Goal: Information Seeking & Learning: Learn about a topic

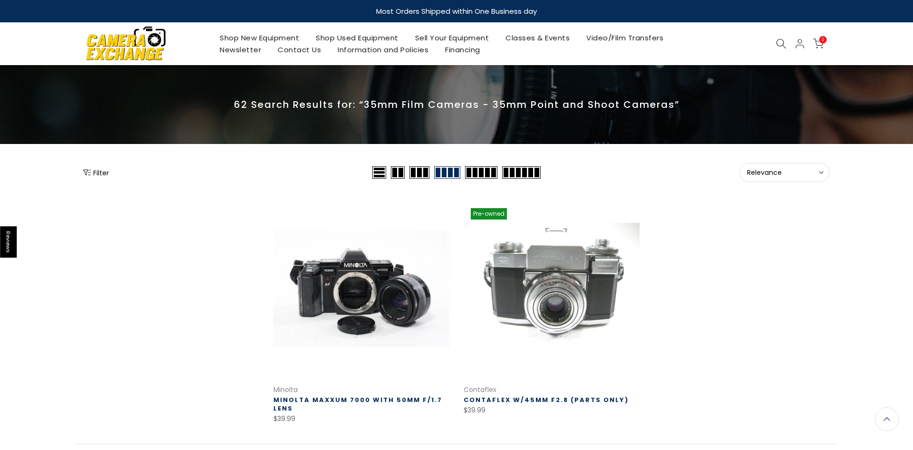
scroll to position [53, 0]
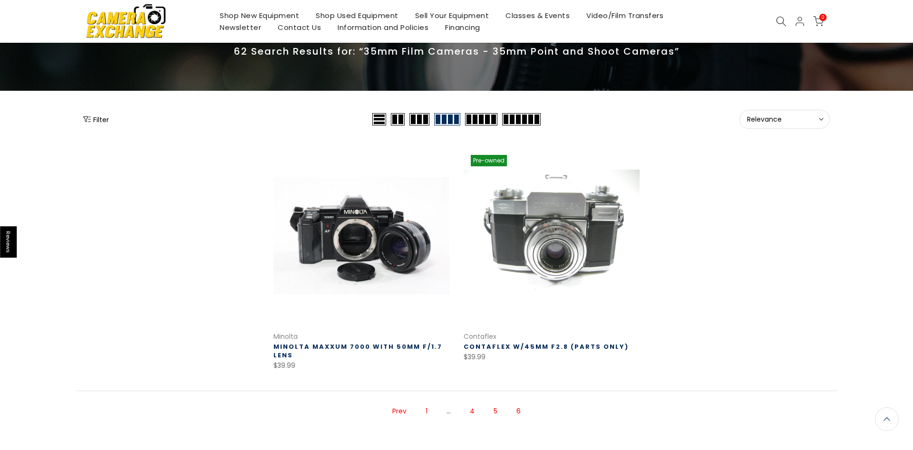
click at [423, 412] on link "1" at bounding box center [426, 411] width 11 height 17
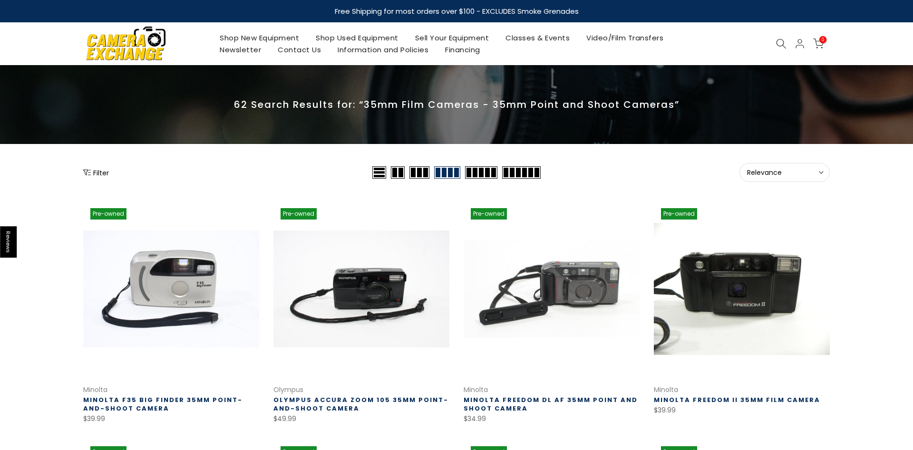
click at [779, 42] on icon at bounding box center [781, 44] width 10 height 10
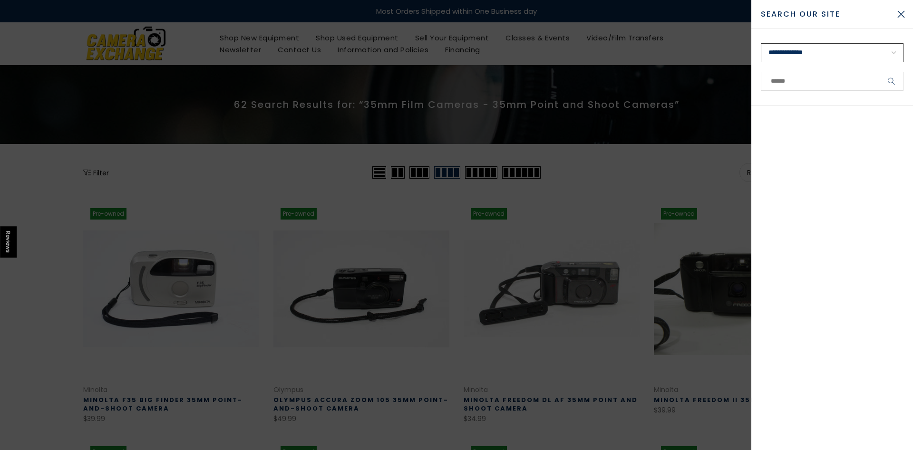
click at [761, 43] on select "**********" at bounding box center [832, 52] width 143 height 19
select select "**********"
click option "**********" at bounding box center [0, 0] width 0 height 0
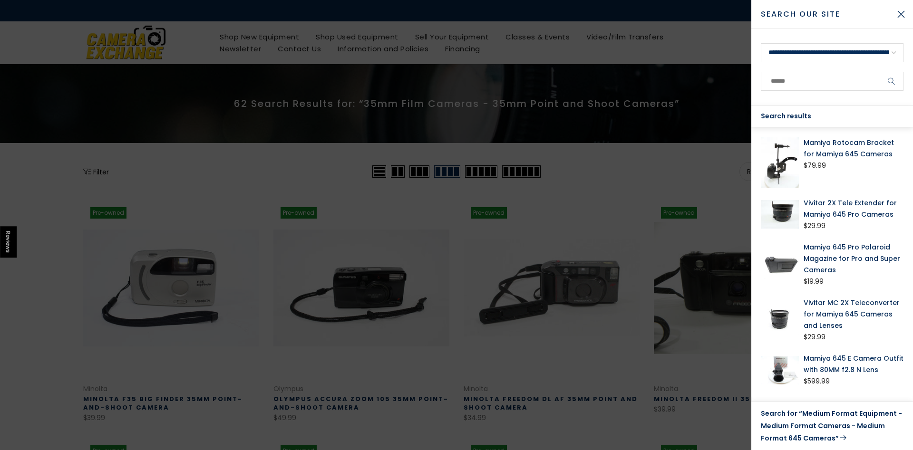
click at [802, 431] on link "Search for “Medium Format Equipment - Medium Format Cameras - Medium Format 645…" at bounding box center [832, 426] width 143 height 37
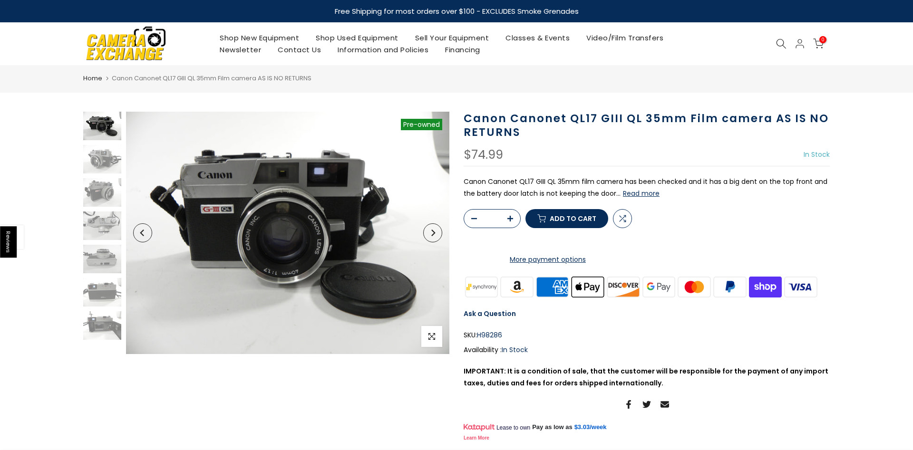
click at [642, 195] on button "Read more" at bounding box center [641, 193] width 37 height 9
click at [104, 201] on img at bounding box center [102, 192] width 38 height 29
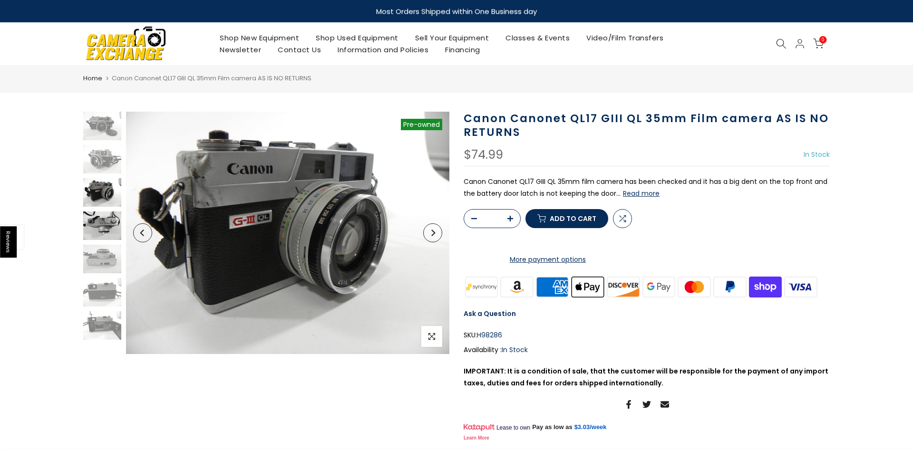
click at [107, 230] on img at bounding box center [102, 226] width 38 height 29
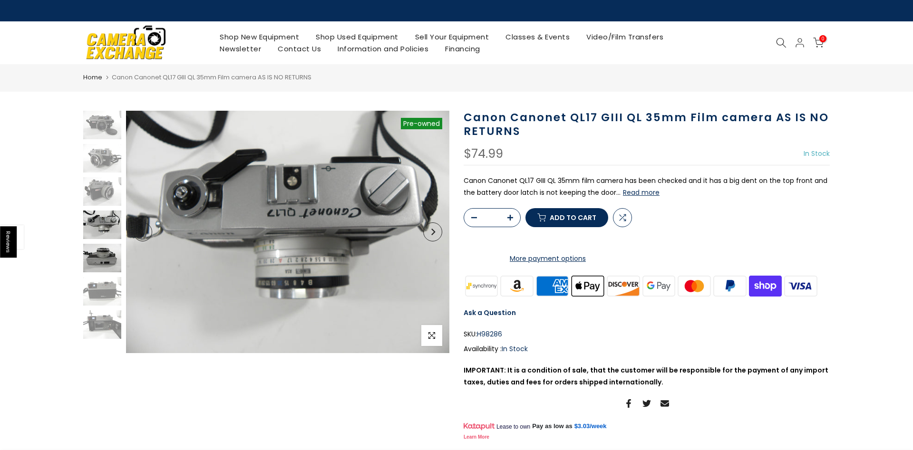
click at [103, 247] on img at bounding box center [102, 258] width 38 height 29
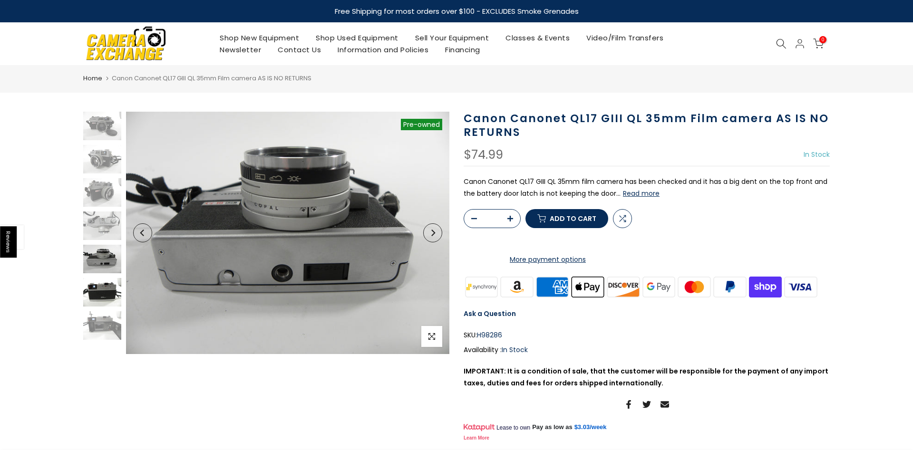
click at [103, 298] on img at bounding box center [102, 292] width 38 height 29
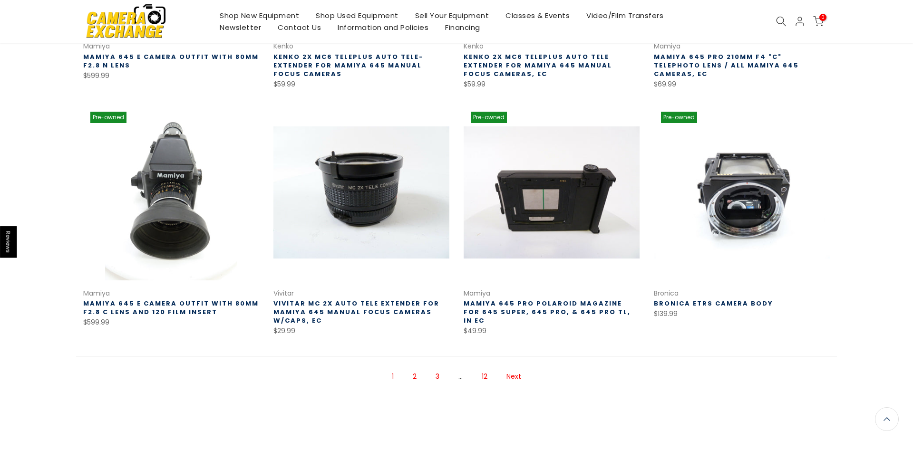
scroll to position [581, 0]
click at [510, 377] on link "Next" at bounding box center [514, 377] width 24 height 17
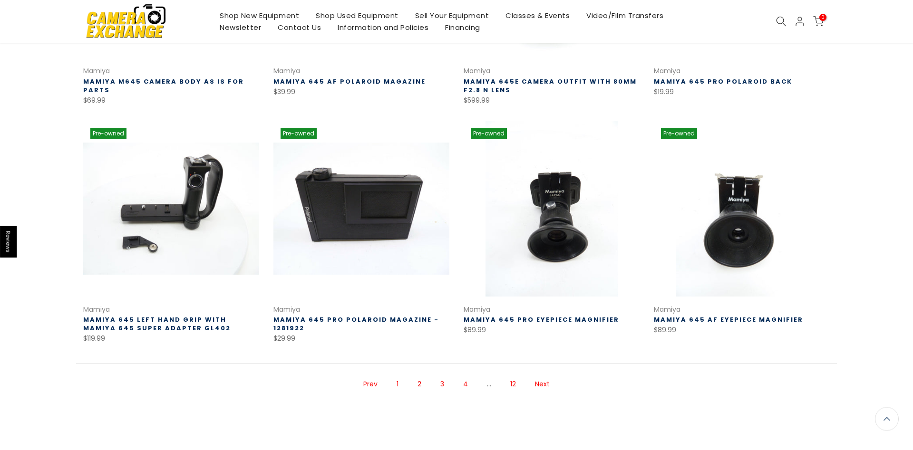
scroll to position [589, 0]
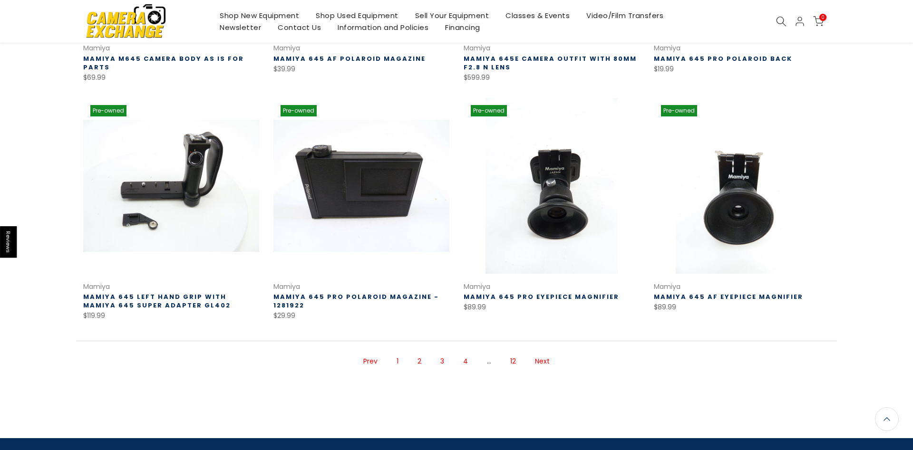
click at [545, 361] on link "Next" at bounding box center [542, 361] width 24 height 17
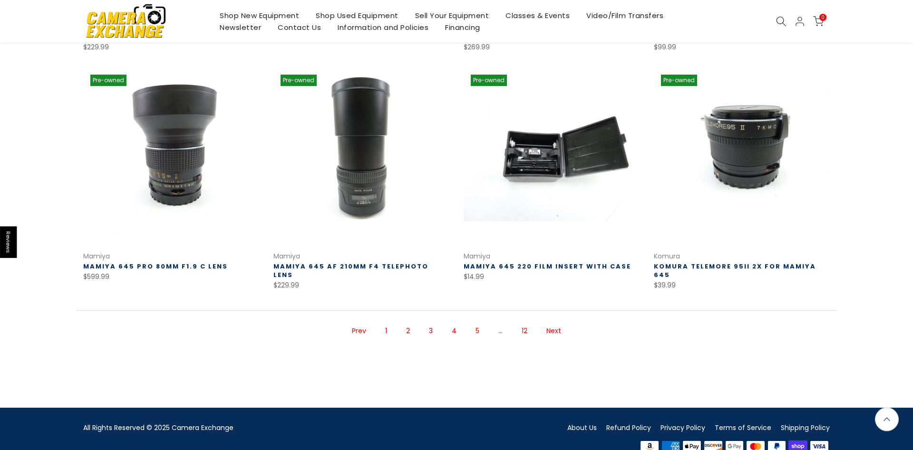
scroll to position [611, 0]
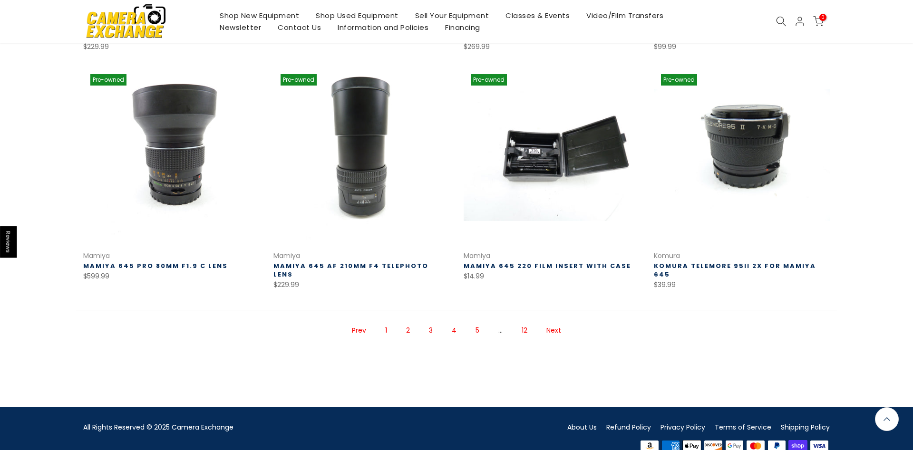
click at [555, 322] on link "Next" at bounding box center [554, 330] width 24 height 17
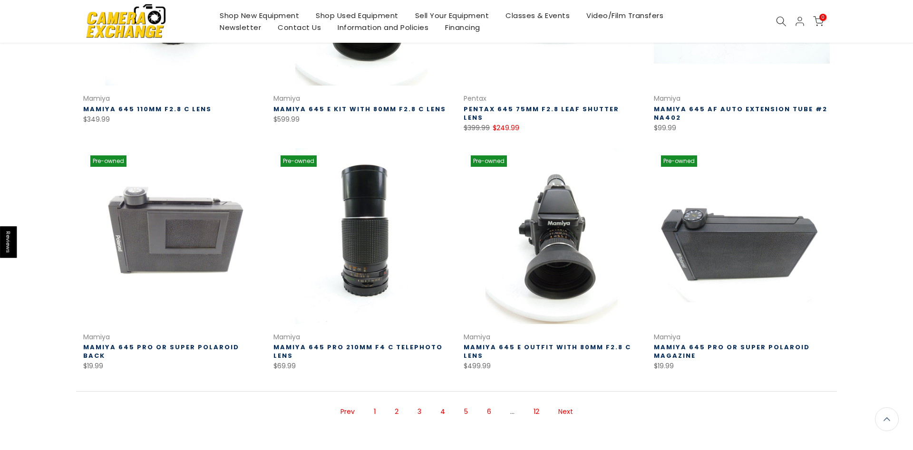
scroll to position [590, 0]
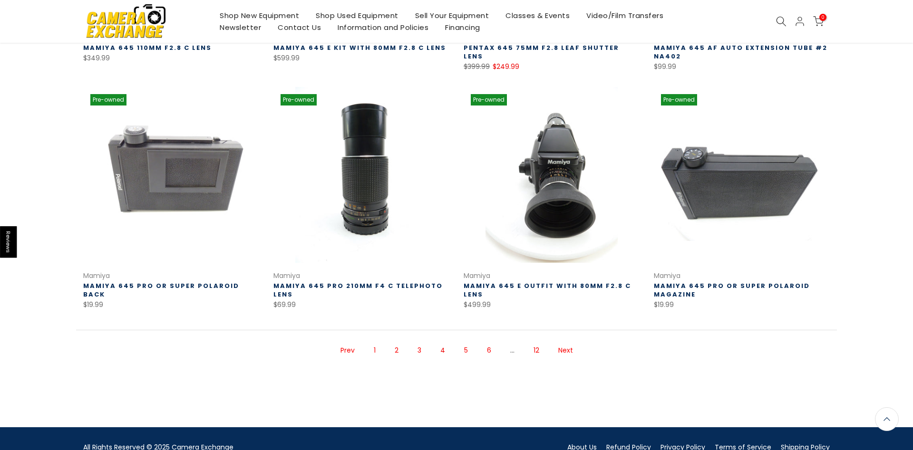
click at [561, 342] on link "Next" at bounding box center [566, 350] width 24 height 17
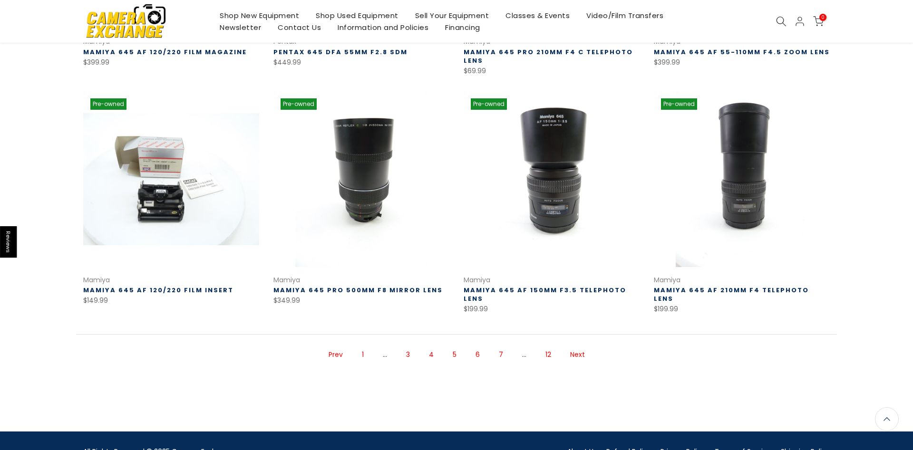
scroll to position [619, 0]
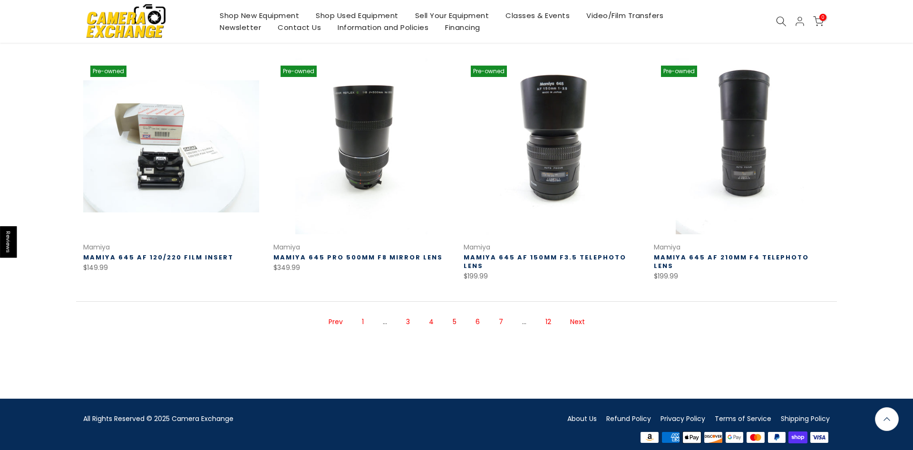
click at [577, 316] on link "Next" at bounding box center [578, 322] width 24 height 17
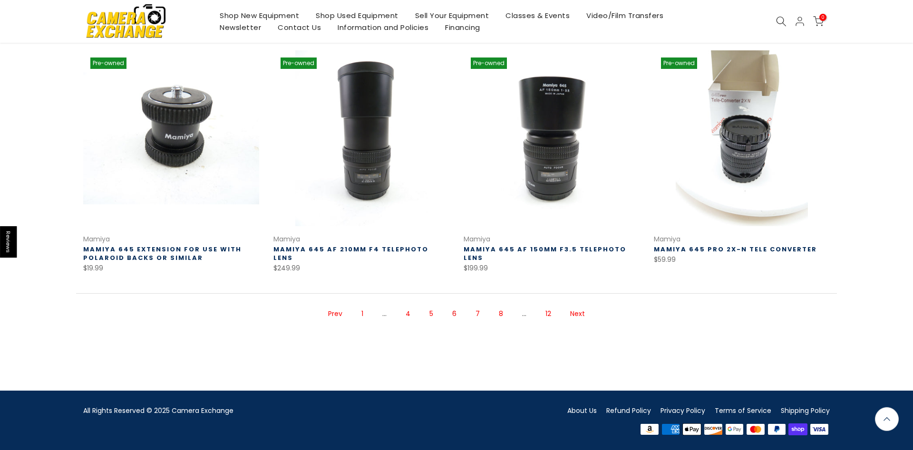
scroll to position [627, 0]
click at [575, 313] on link "Next" at bounding box center [578, 314] width 24 height 17
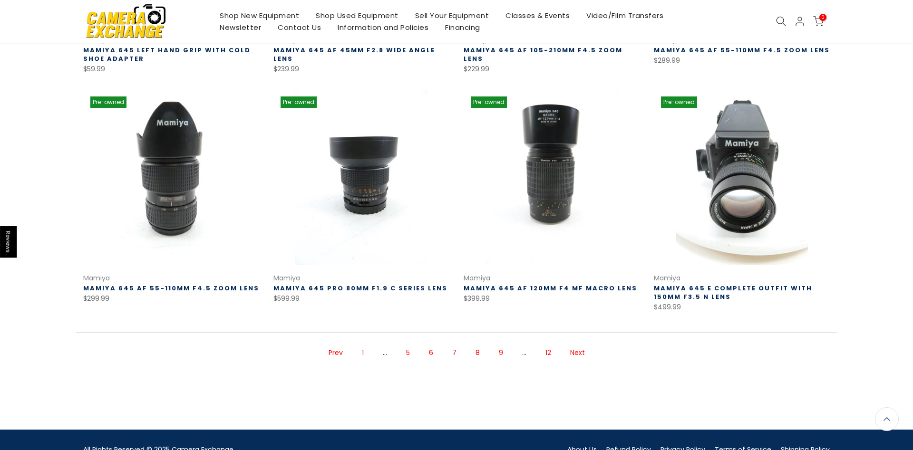
scroll to position [590, 0]
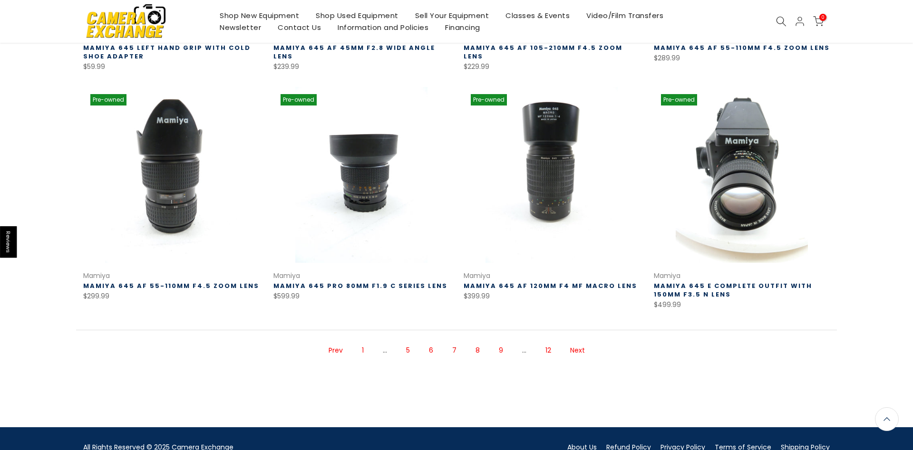
click at [583, 349] on link "Next" at bounding box center [578, 350] width 24 height 17
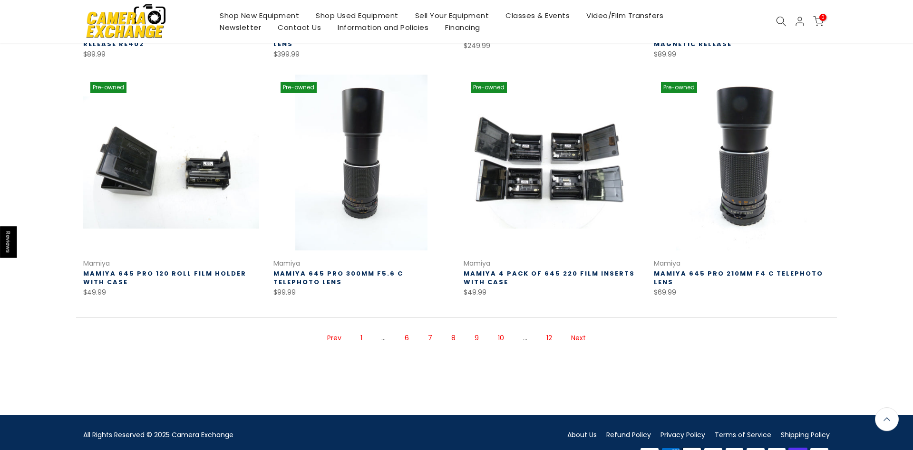
scroll to position [628, 0]
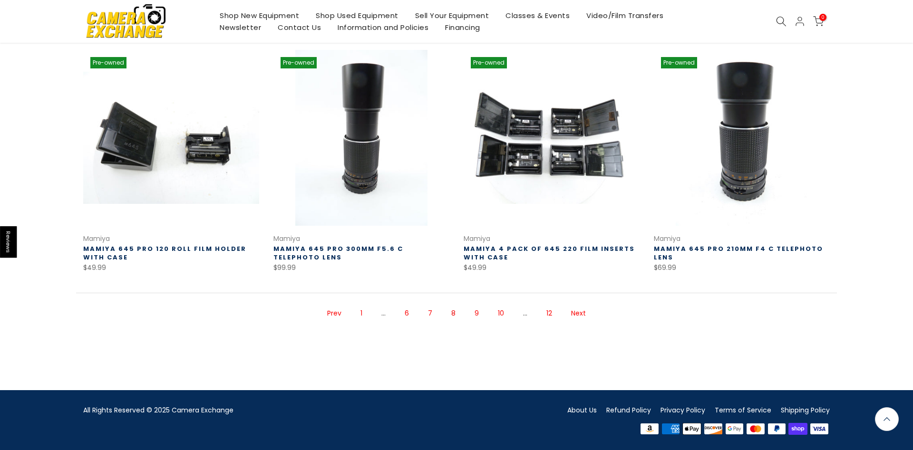
click at [579, 313] on link "Next" at bounding box center [579, 313] width 24 height 17
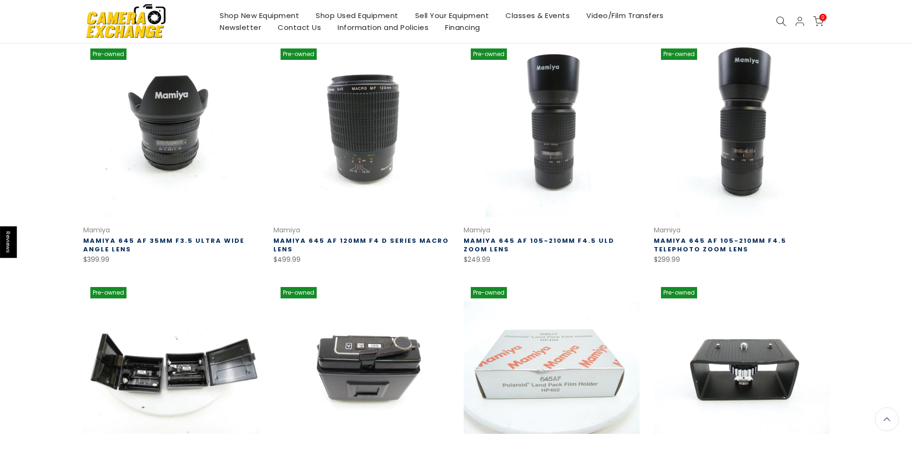
scroll to position [590, 0]
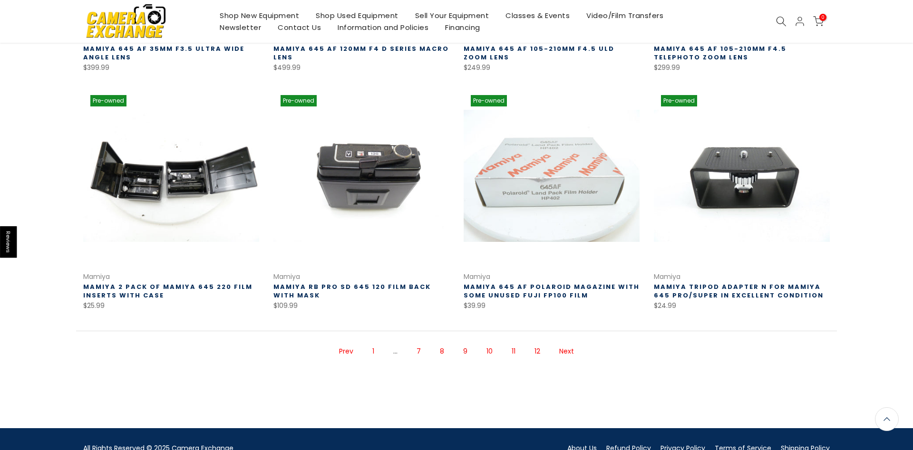
click at [567, 354] on link "Next" at bounding box center [567, 351] width 24 height 17
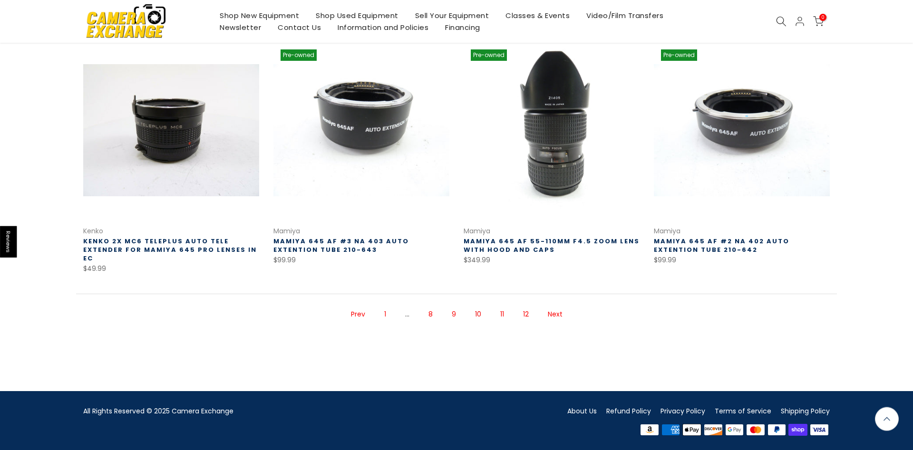
scroll to position [636, 0]
click at [556, 316] on link "Next" at bounding box center [555, 314] width 24 height 17
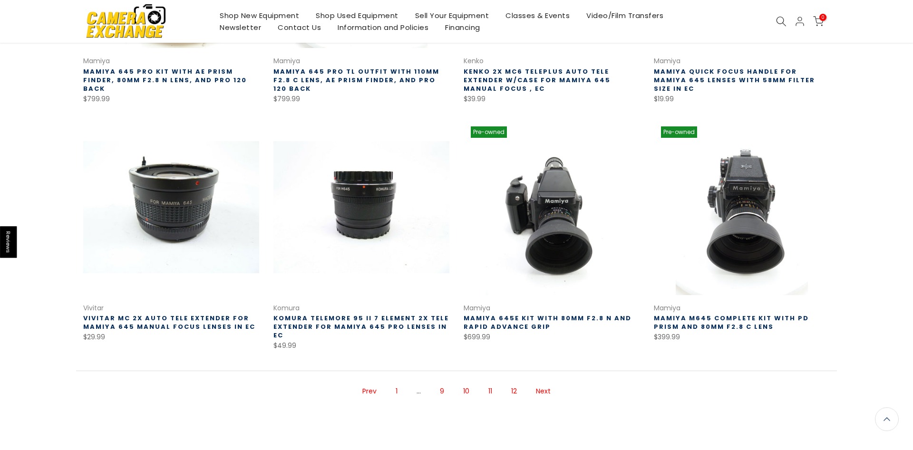
scroll to position [590, 0]
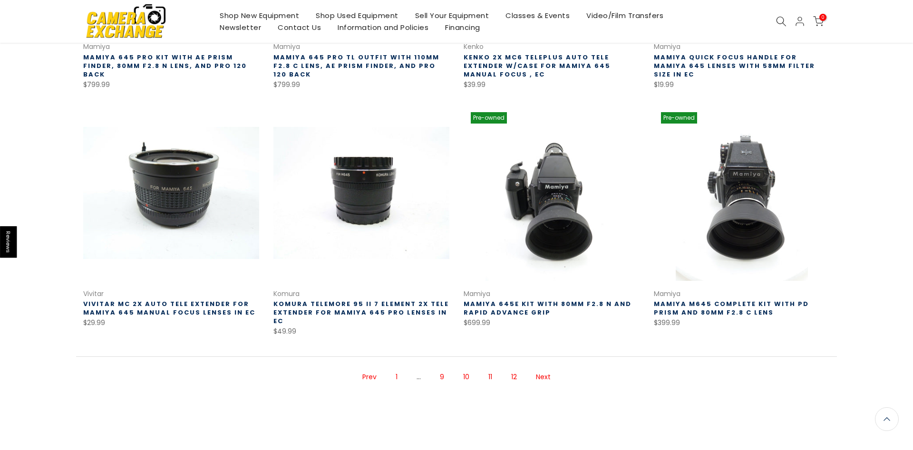
click at [546, 379] on link "Next" at bounding box center [543, 377] width 24 height 17
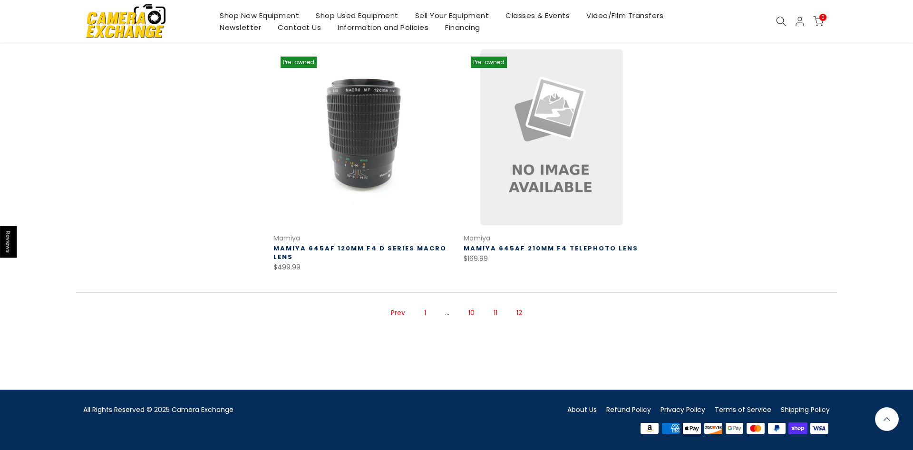
scroll to position [636, 0]
click at [518, 316] on span "12" at bounding box center [519, 313] width 15 height 17
click at [425, 315] on link "1" at bounding box center [425, 313] width 11 height 17
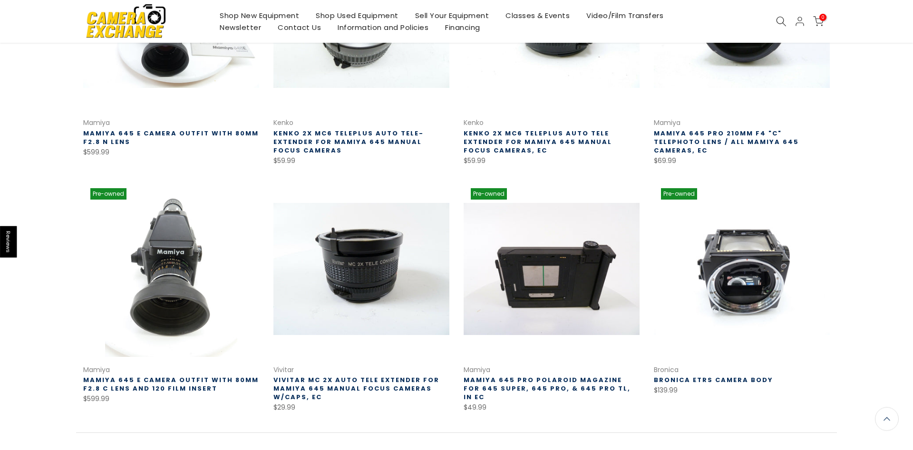
scroll to position [589, 0]
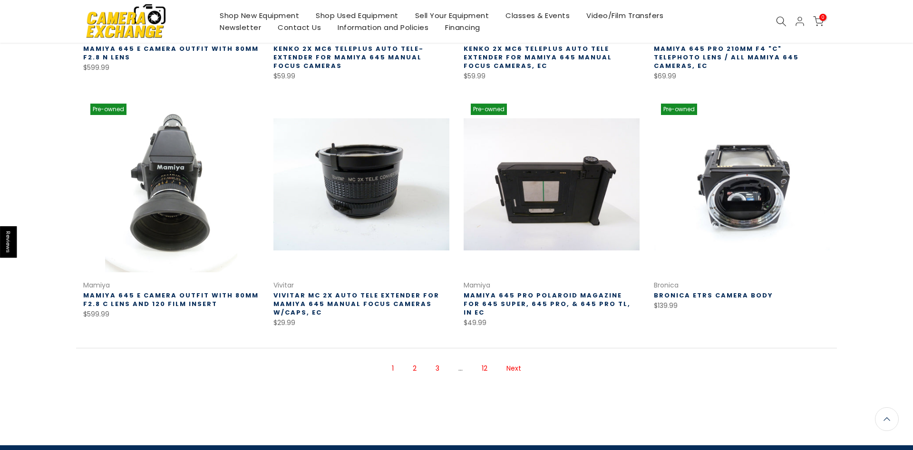
click at [516, 371] on link "Next" at bounding box center [514, 369] width 24 height 17
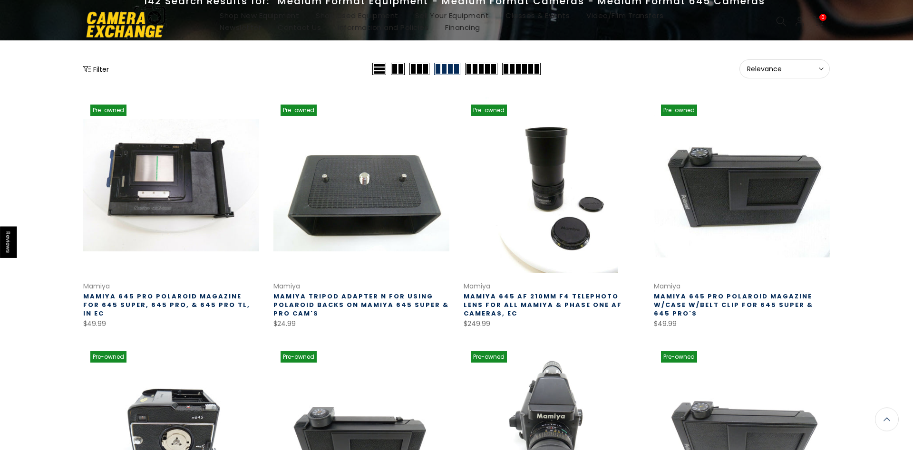
scroll to position [7, 0]
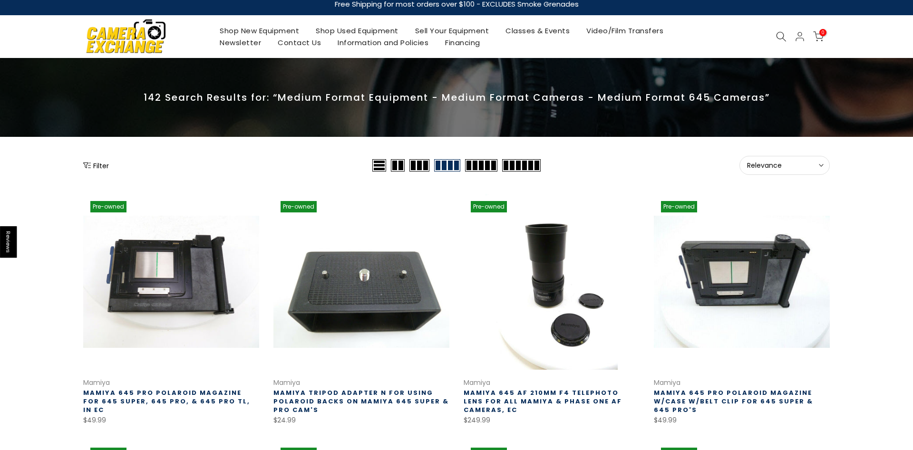
click at [756, 165] on span "Relevance" at bounding box center [784, 165] width 75 height 9
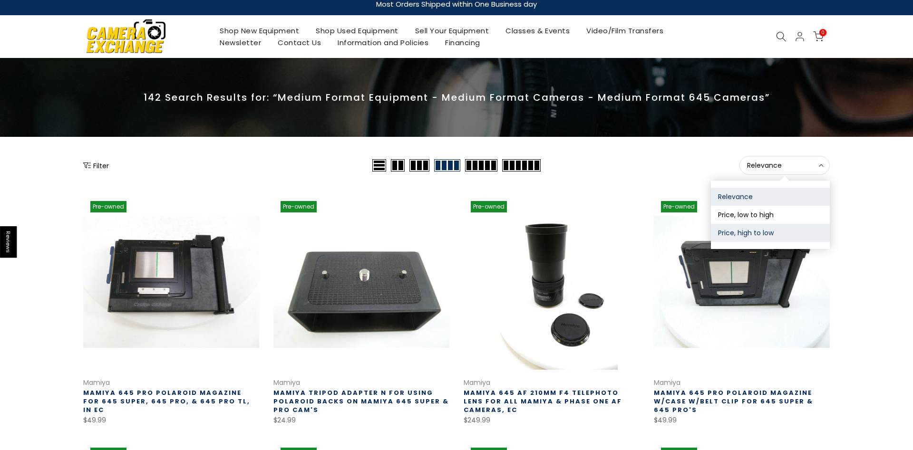
click at [744, 230] on button "Price, high to low" at bounding box center [770, 233] width 119 height 18
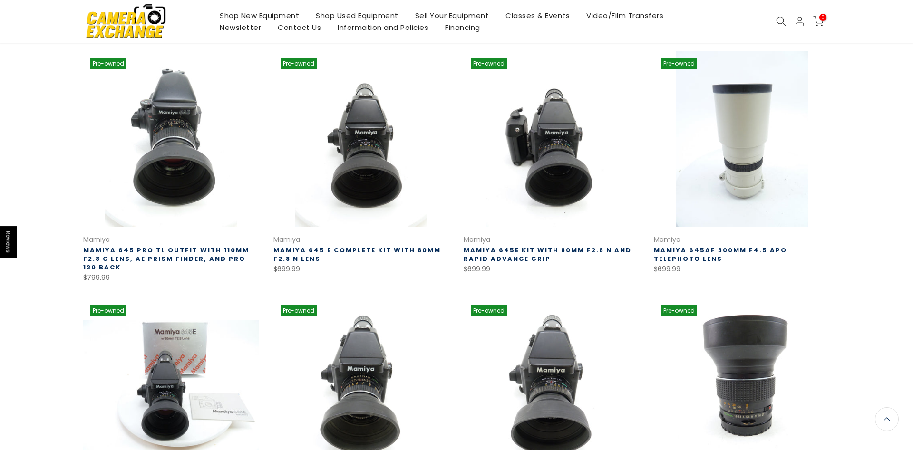
scroll to position [636, 0]
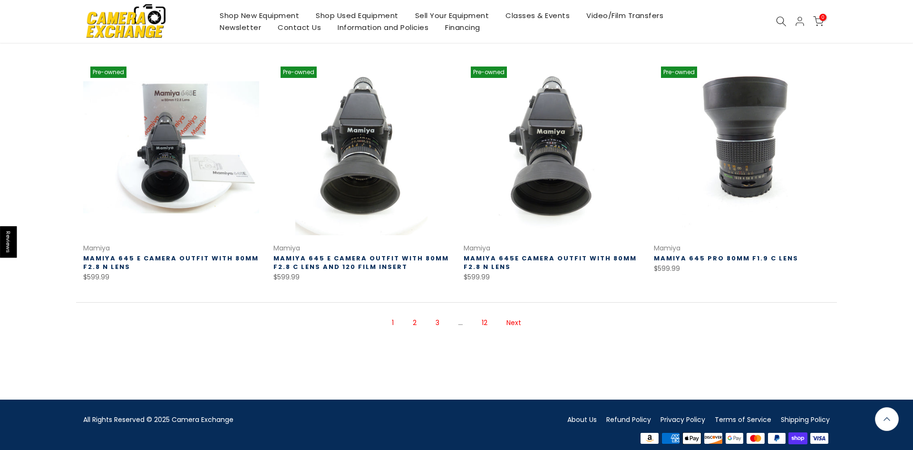
click at [521, 317] on link "Next" at bounding box center [514, 323] width 24 height 17
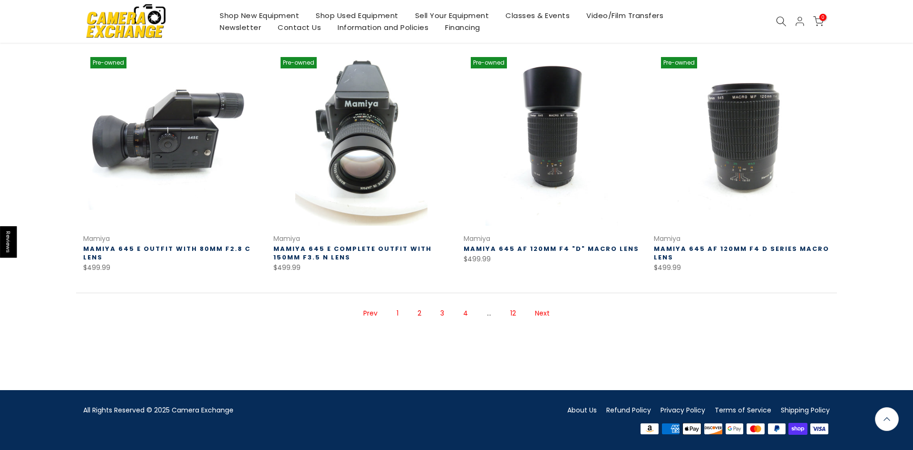
scroll to position [627, 0]
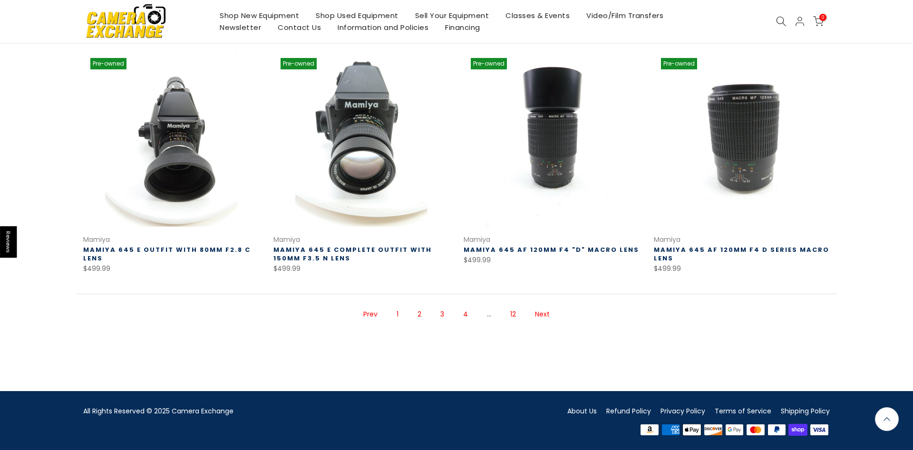
click at [543, 316] on link "Next" at bounding box center [542, 314] width 24 height 17
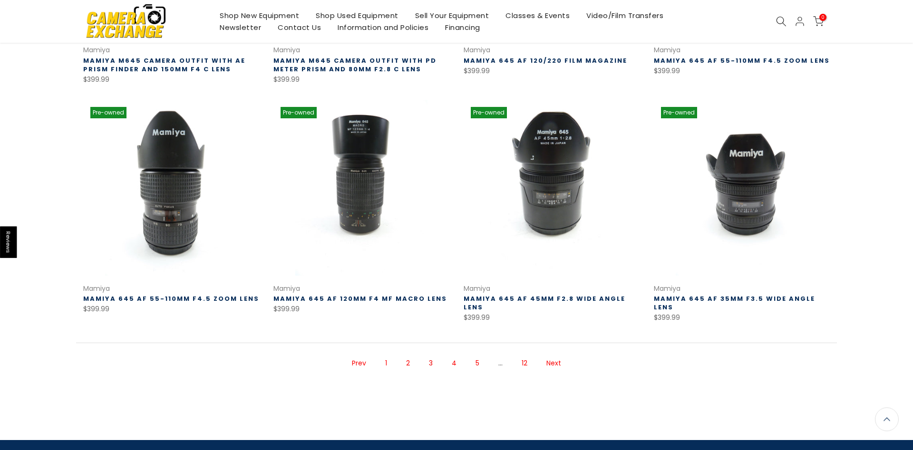
scroll to position [628, 0]
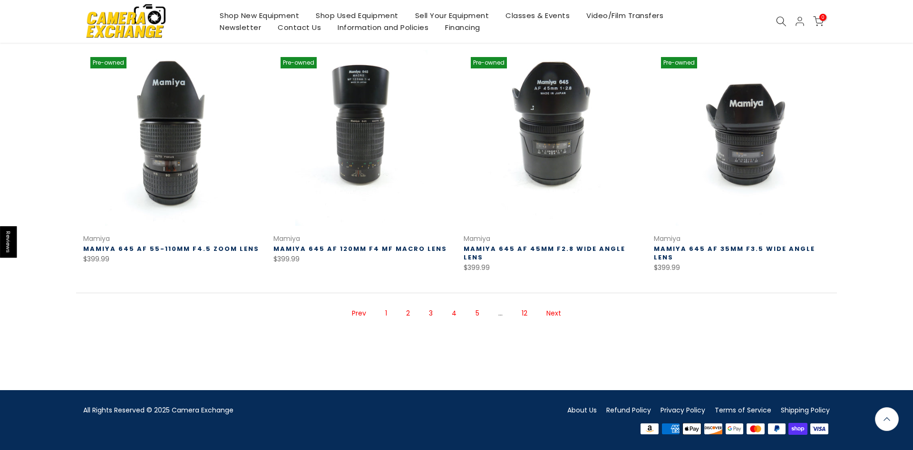
click at [557, 313] on link "Next" at bounding box center [554, 313] width 24 height 17
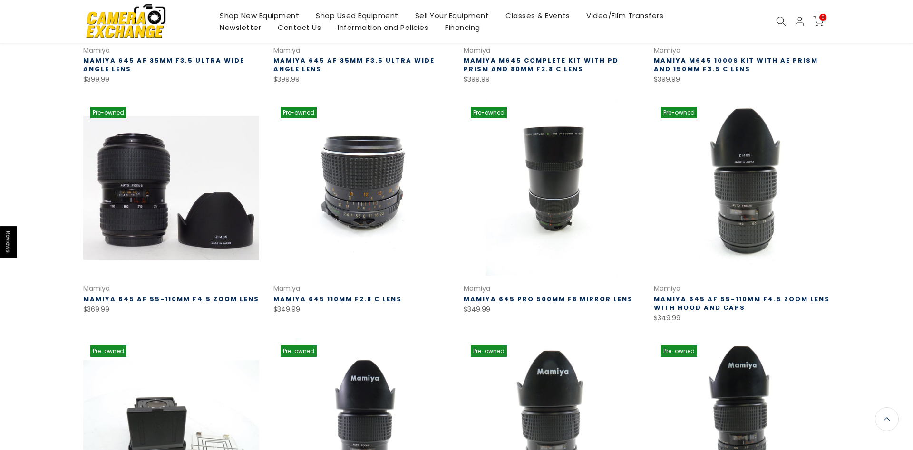
scroll to position [620, 0]
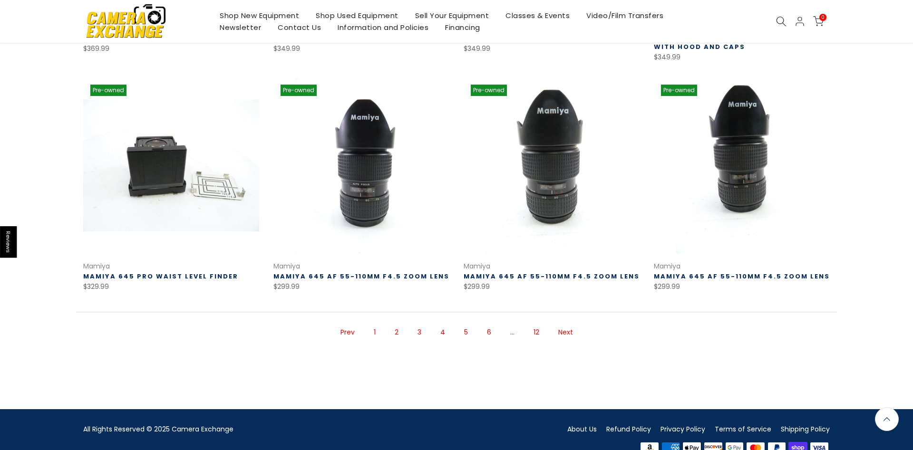
click at [558, 324] on link "Next" at bounding box center [566, 332] width 24 height 17
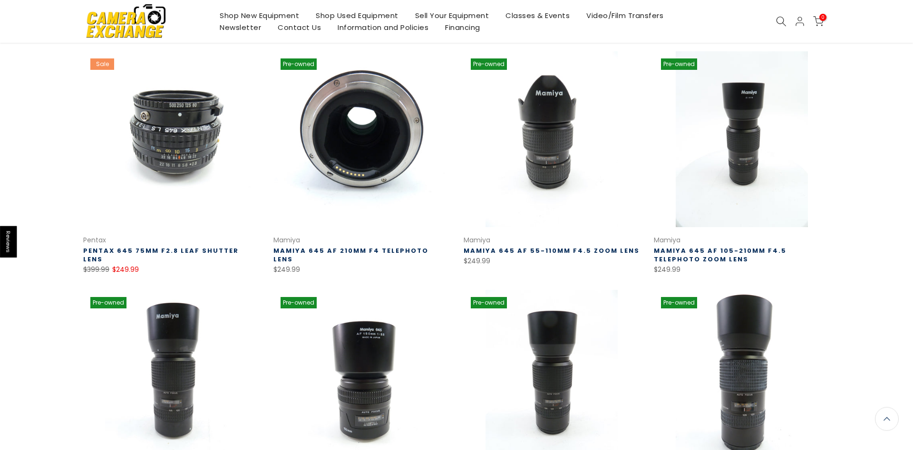
scroll to position [636, 0]
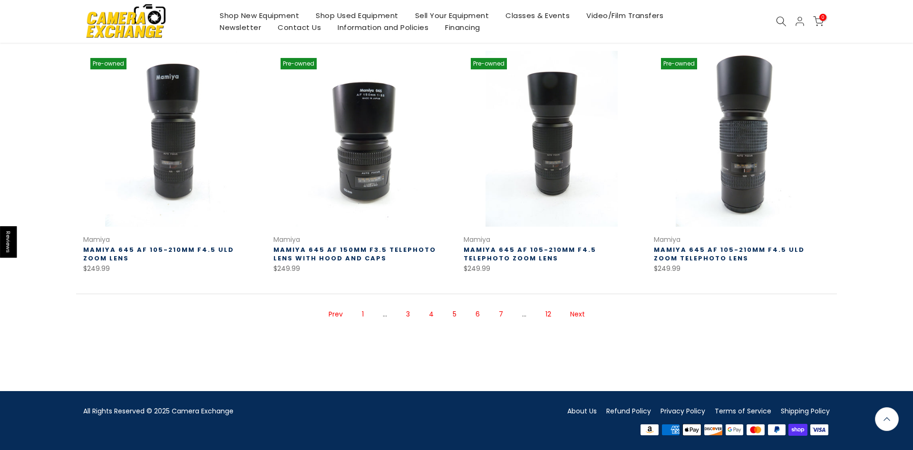
click at [576, 314] on link "Next" at bounding box center [578, 314] width 24 height 17
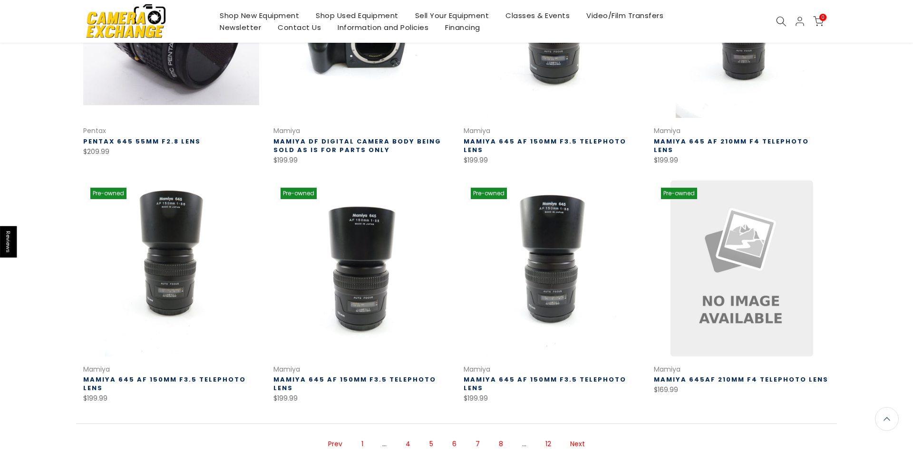
scroll to position [619, 0]
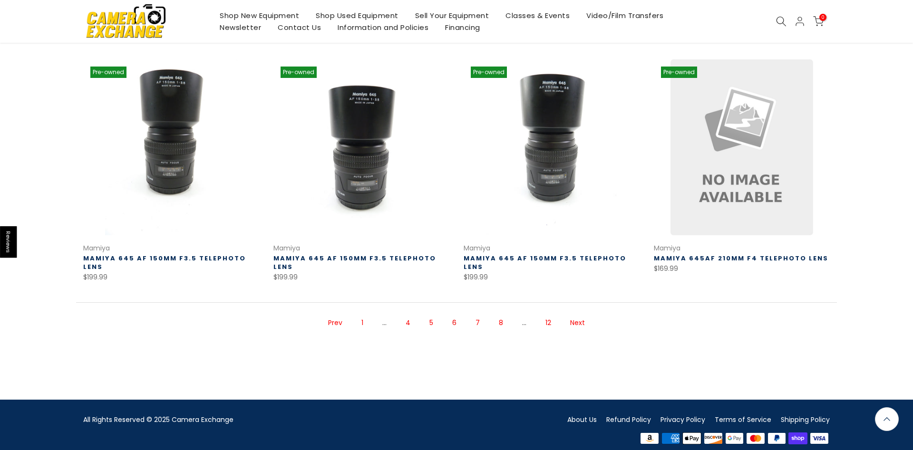
click at [570, 315] on link "Next" at bounding box center [578, 323] width 24 height 17
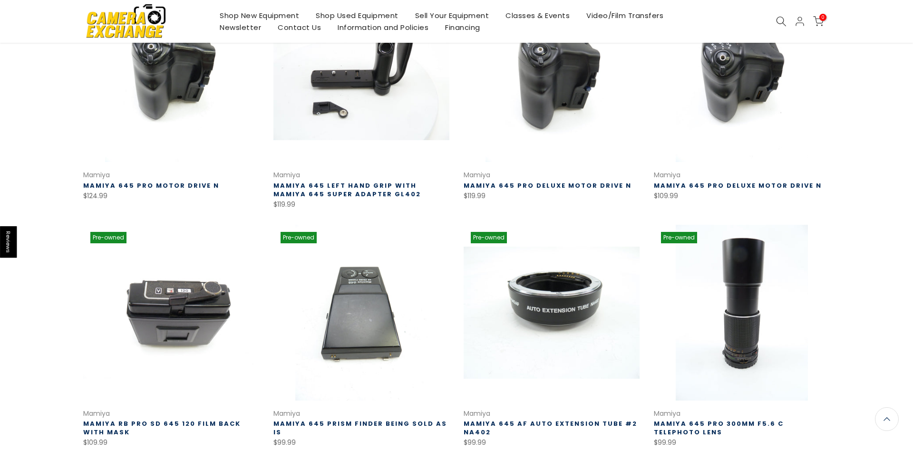
scroll to position [619, 0]
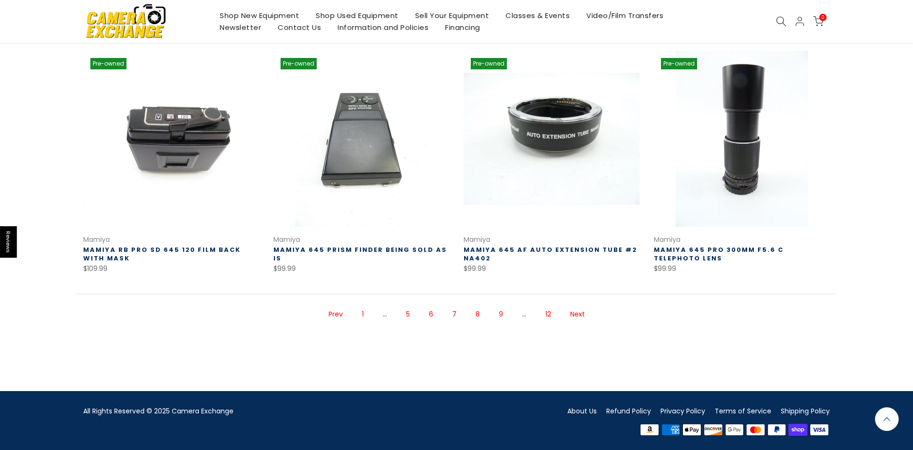
click at [581, 312] on link "Next" at bounding box center [578, 314] width 24 height 17
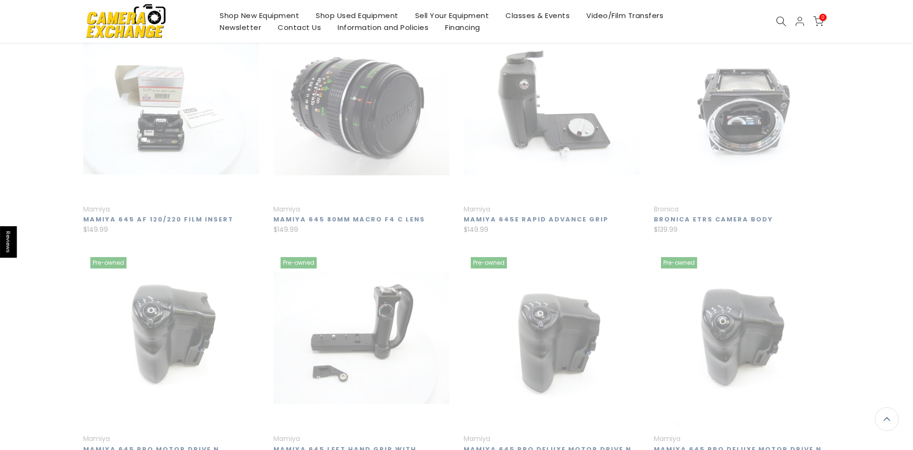
scroll to position [154, 0]
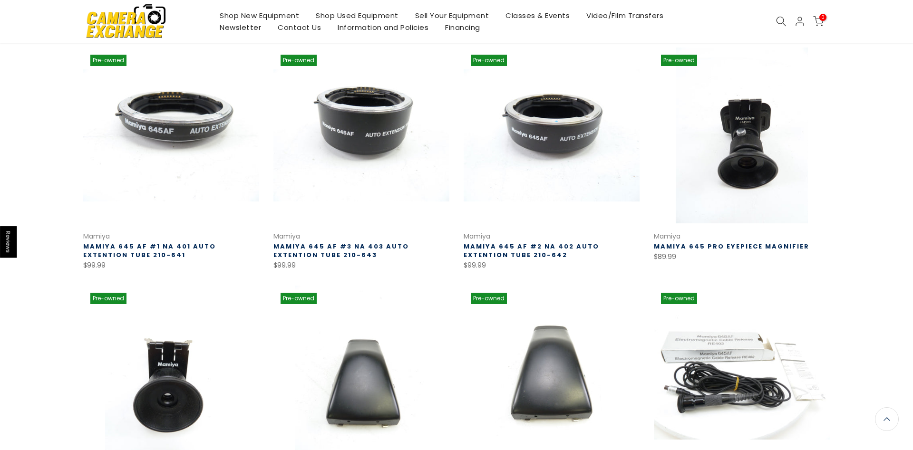
click at [779, 25] on icon at bounding box center [781, 21] width 10 height 10
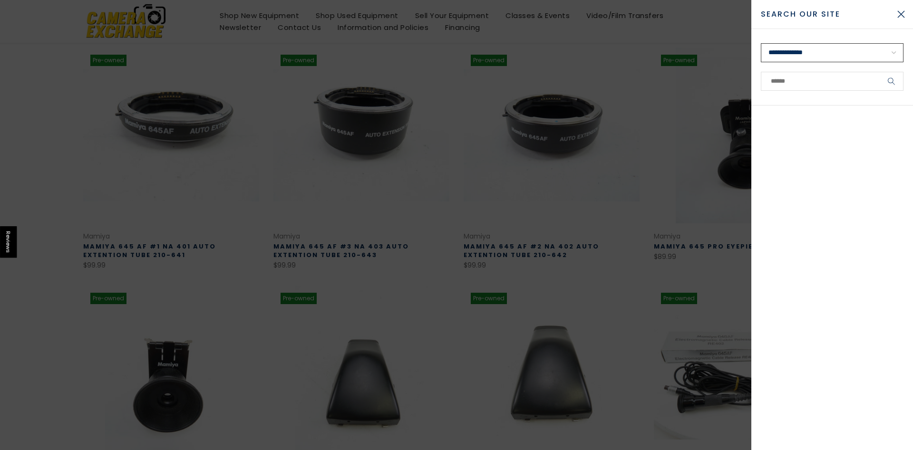
click at [761, 43] on select "**********" at bounding box center [832, 52] width 143 height 19
select select "**********"
click option "**********" at bounding box center [0, 0] width 0 height 0
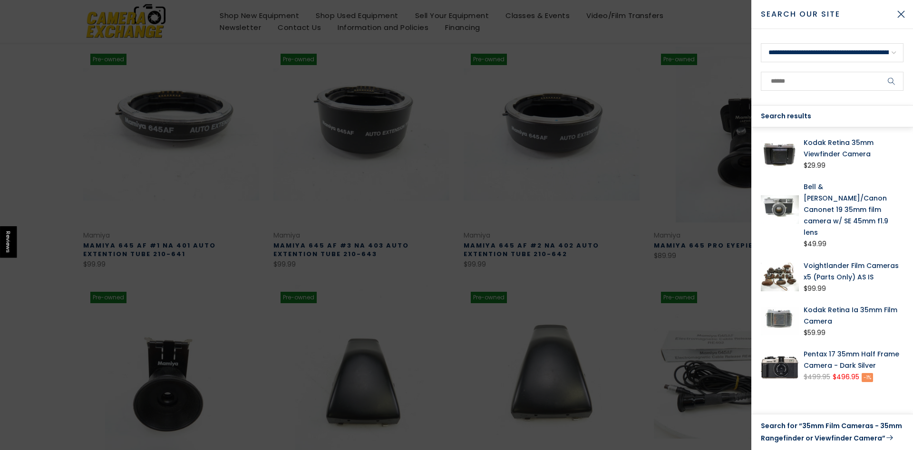
click at [794, 430] on link "Search for “35mm Film Cameras - 35mm Rangefinder or Viewfinder Camera”" at bounding box center [832, 432] width 143 height 24
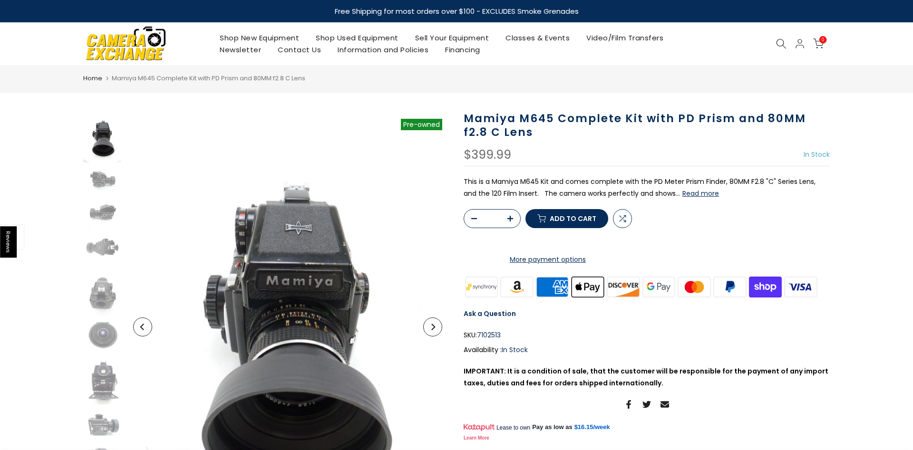
click at [435, 324] on icon "Next" at bounding box center [433, 327] width 7 height 7
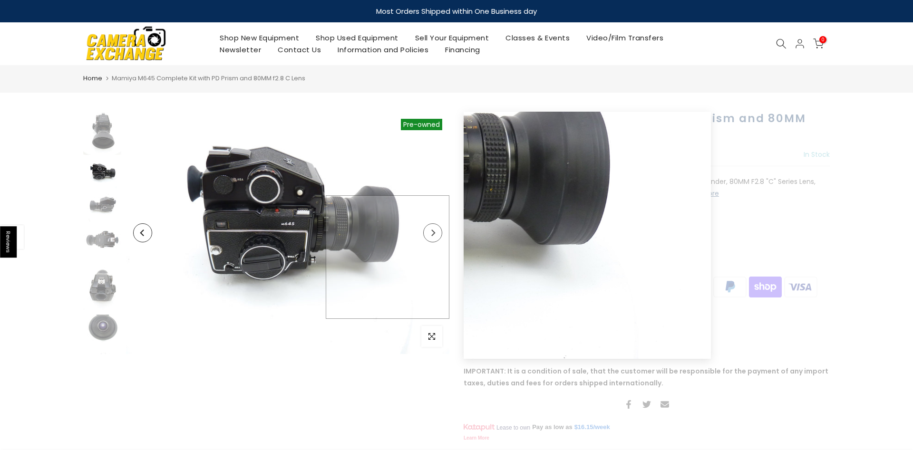
scroll to position [8, 0]
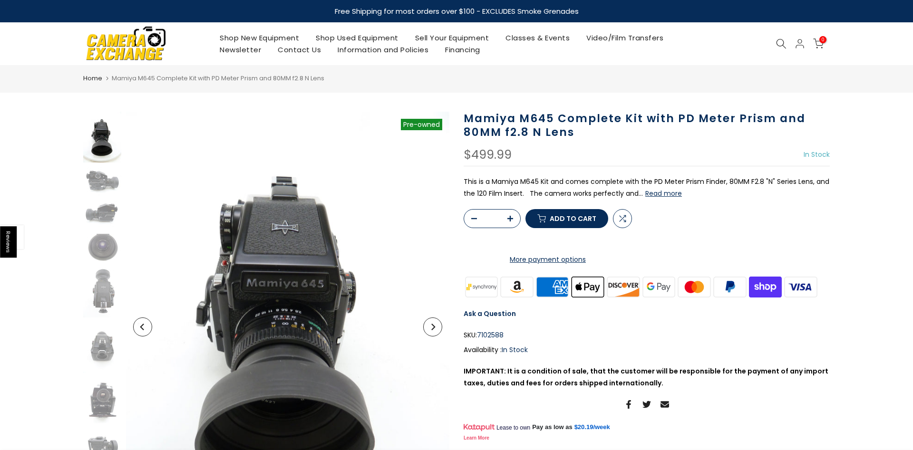
click at [438, 330] on button "Next" at bounding box center [432, 327] width 19 height 19
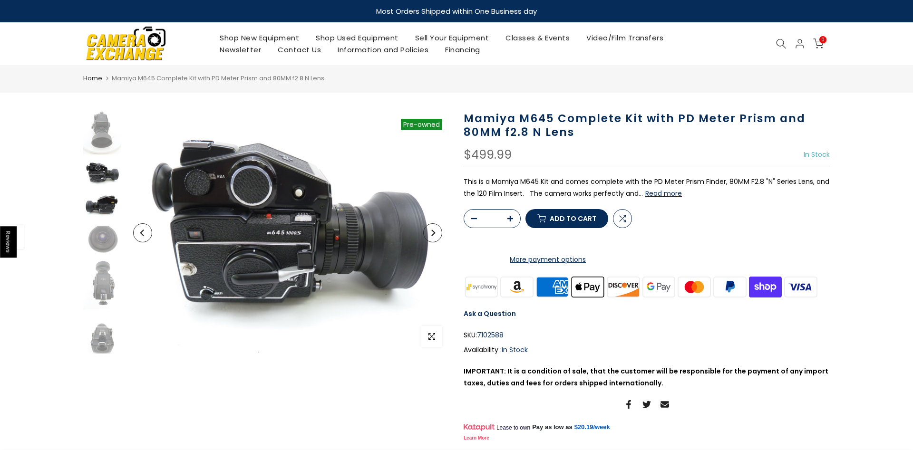
click at [96, 205] on img at bounding box center [102, 207] width 38 height 29
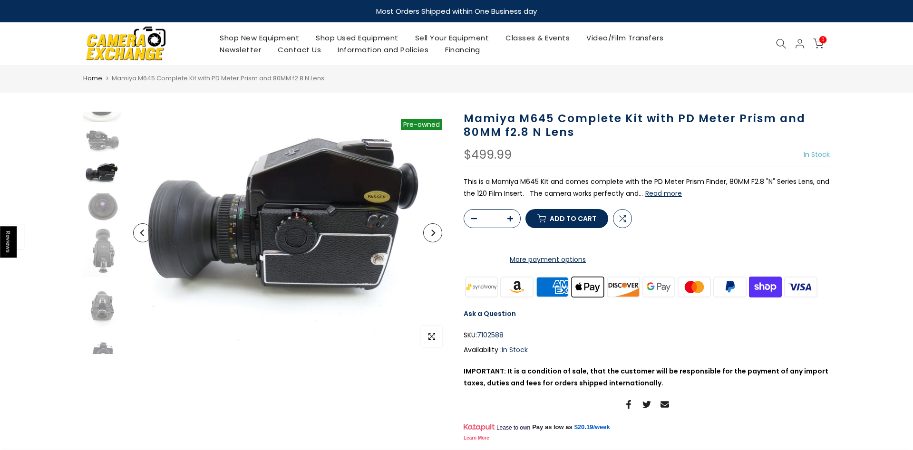
scroll to position [41, 0]
click at [98, 200] on img at bounding box center [102, 207] width 38 height 29
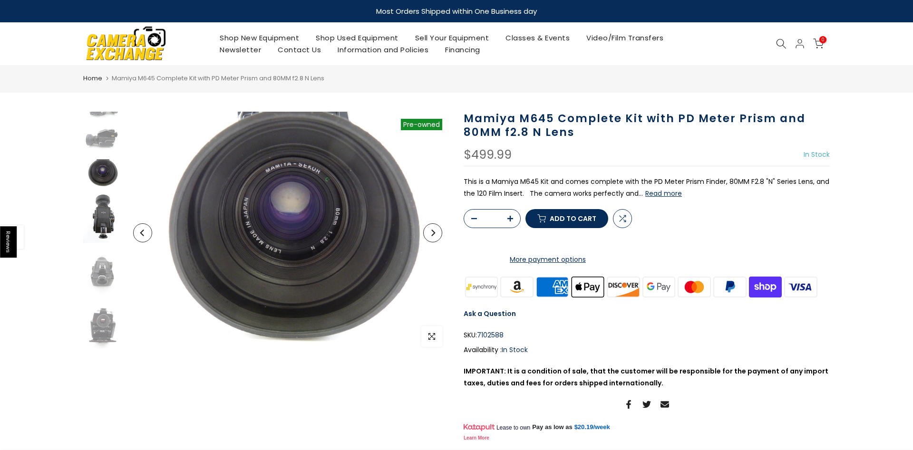
click at [100, 218] on img at bounding box center [102, 218] width 38 height 51
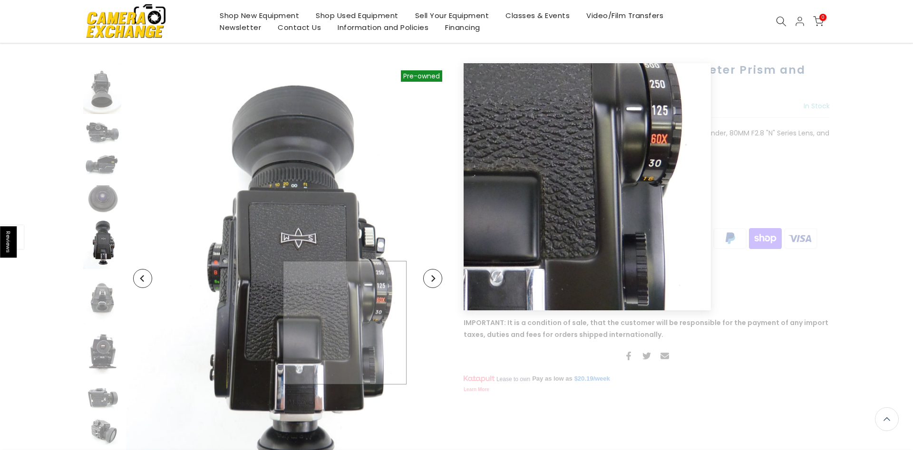
scroll to position [49, 0]
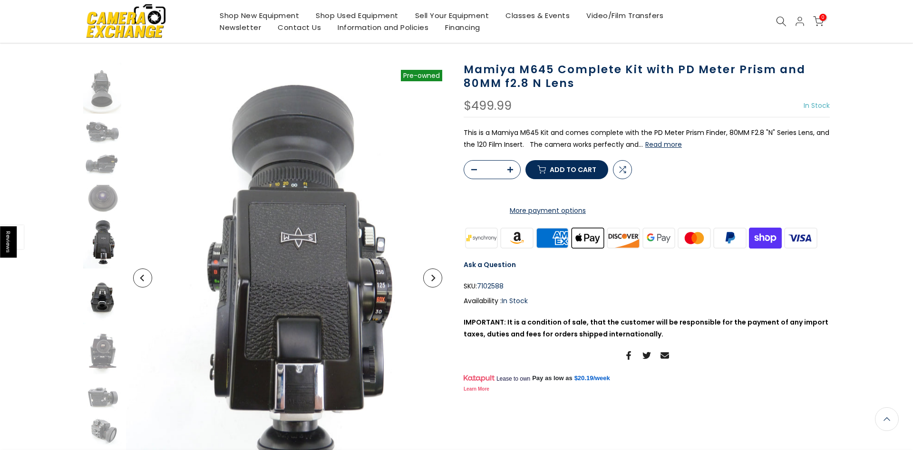
click at [99, 300] on img at bounding box center [102, 299] width 38 height 51
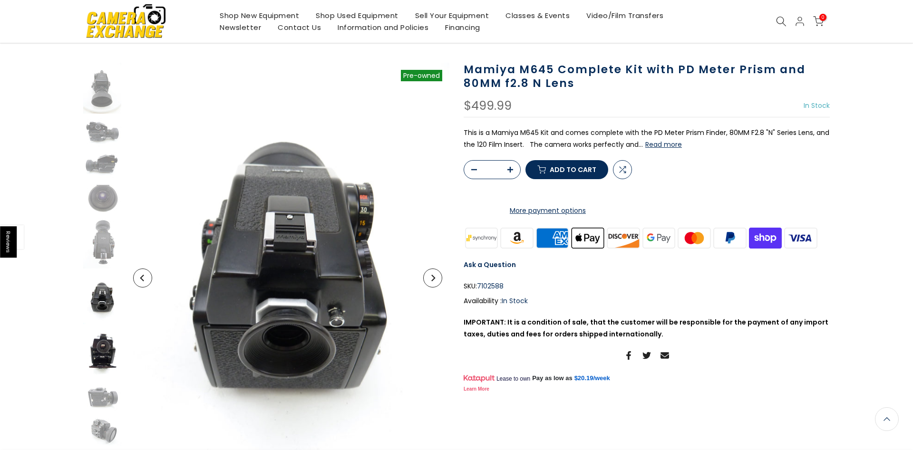
click at [106, 349] on img at bounding box center [102, 354] width 38 height 51
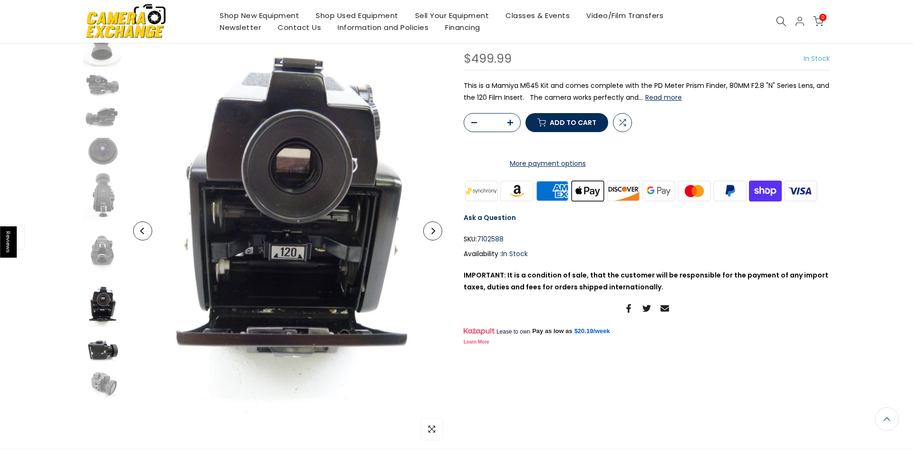
scroll to position [98, 0]
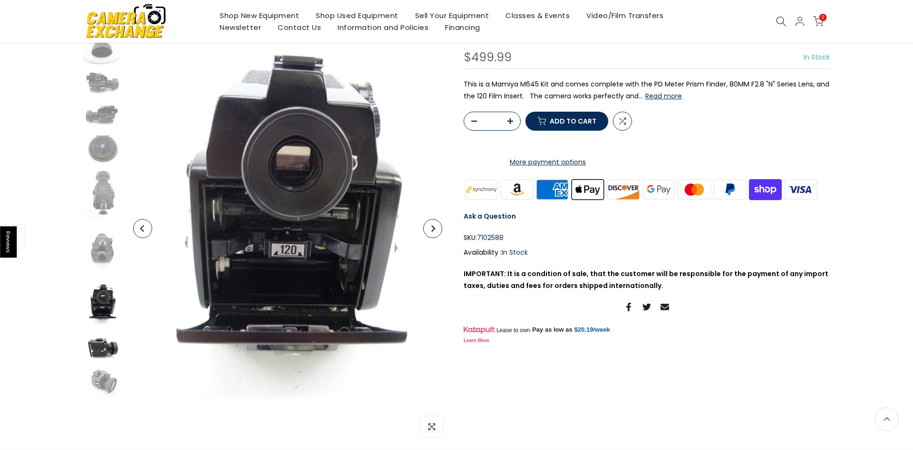
click at [106, 345] on img at bounding box center [102, 349] width 38 height 29
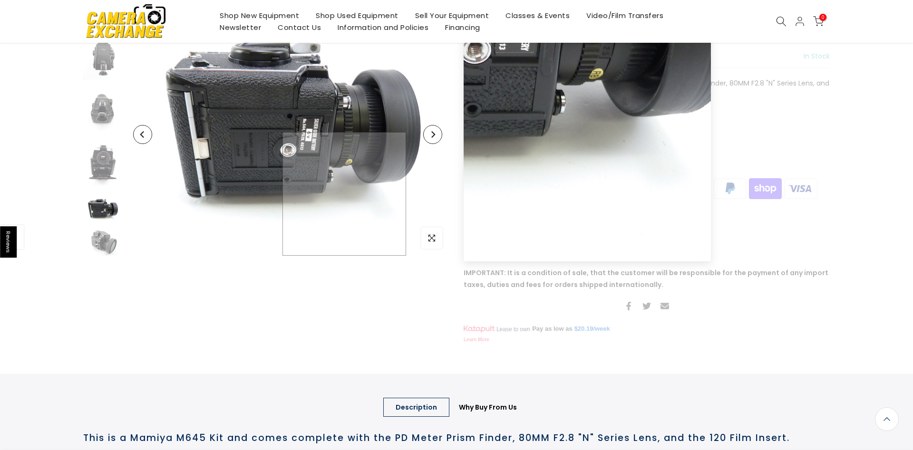
scroll to position [141, 0]
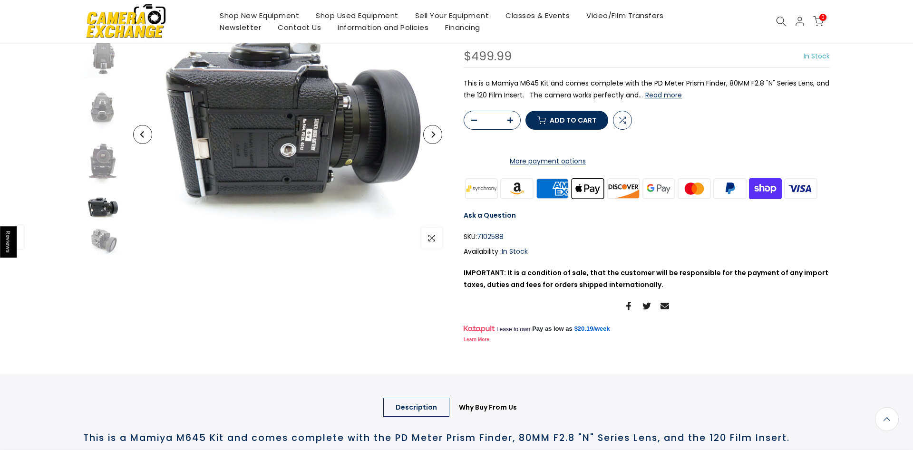
click at [431, 138] on button "Next" at bounding box center [432, 134] width 19 height 19
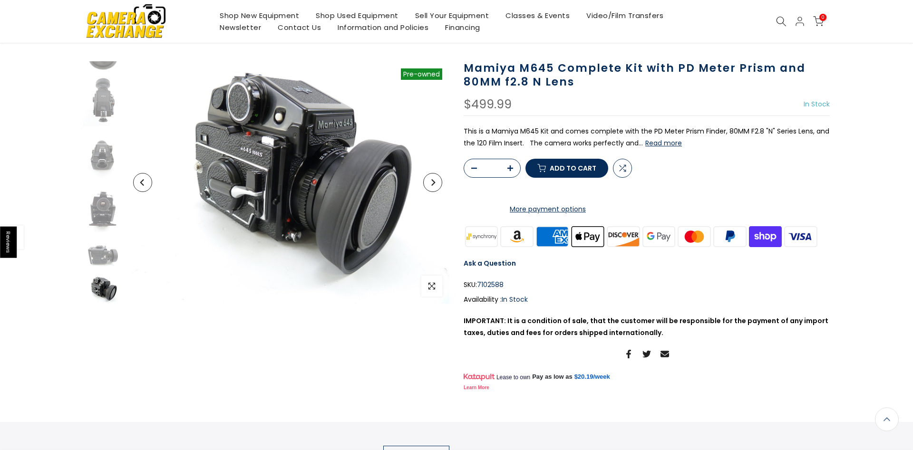
scroll to position [49, 0]
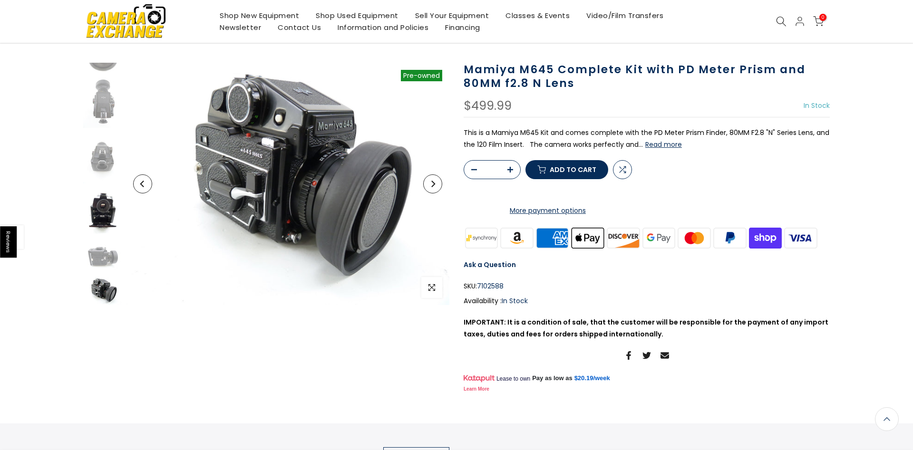
click at [90, 213] on img at bounding box center [102, 213] width 38 height 51
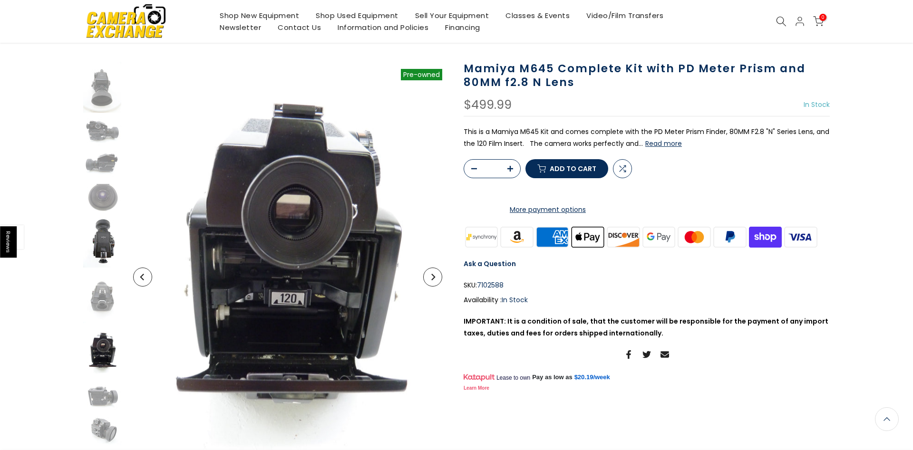
click at [106, 242] on img at bounding box center [102, 242] width 38 height 51
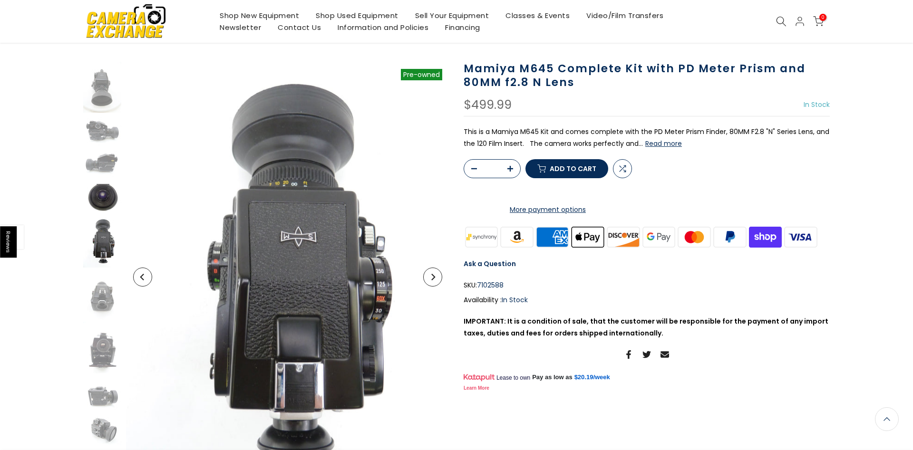
click at [109, 201] on img at bounding box center [102, 198] width 38 height 29
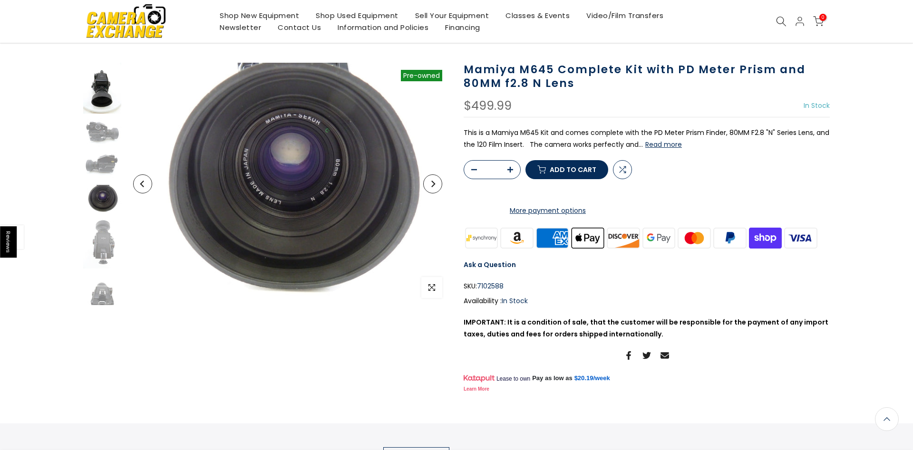
click at [104, 106] on img at bounding box center [102, 88] width 38 height 51
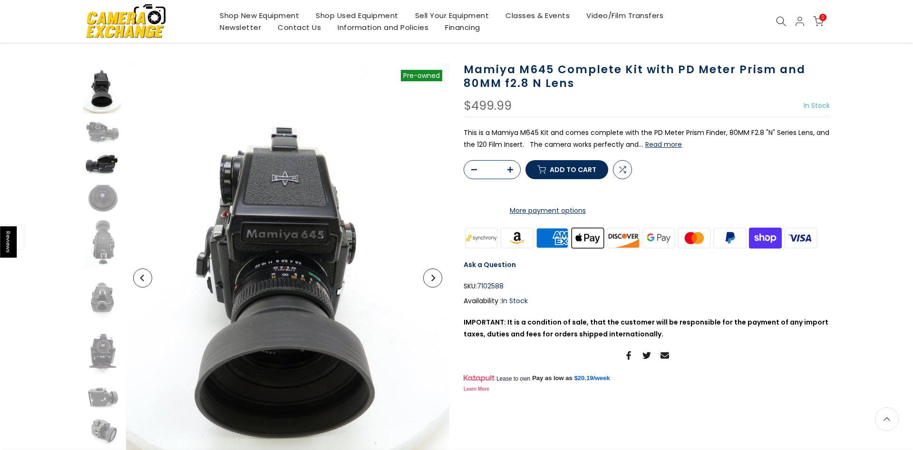
click at [99, 158] on img at bounding box center [102, 166] width 38 height 29
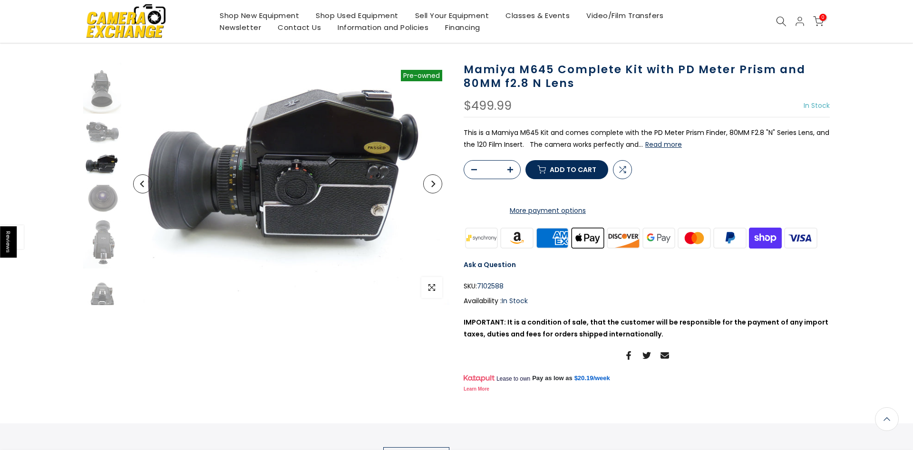
click at [445, 16] on link "Sell Your Equipment" at bounding box center [452, 16] width 91 height 12
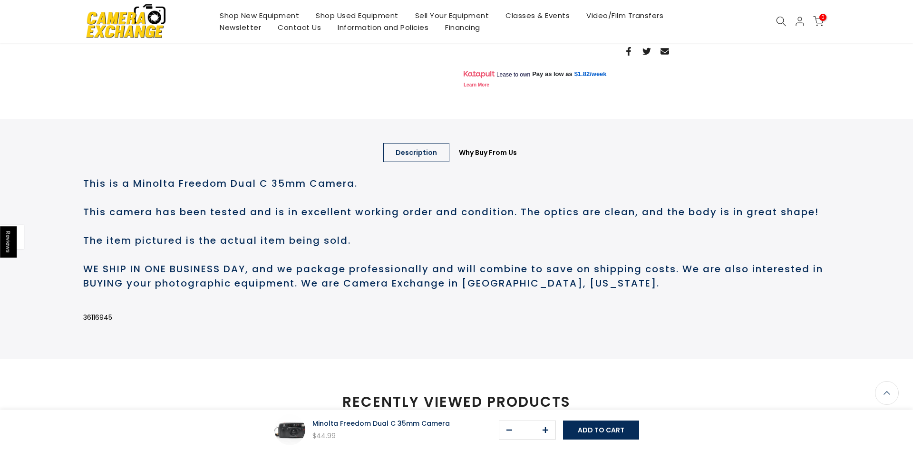
scroll to position [339, 0]
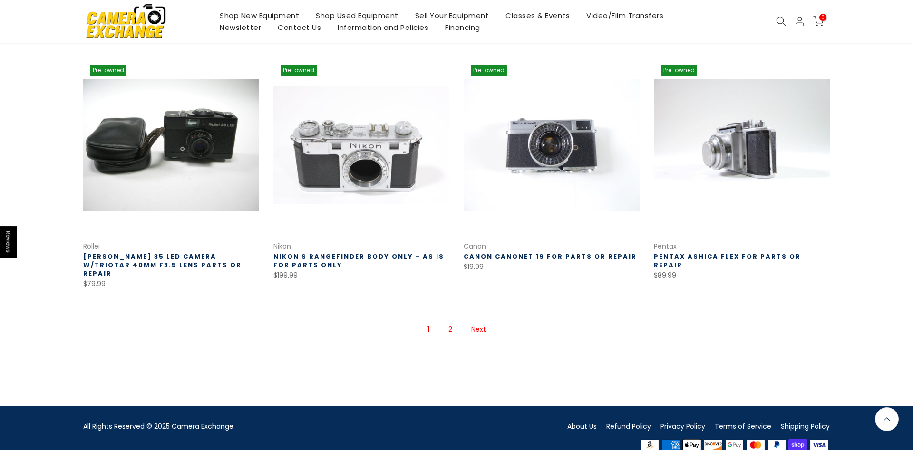
scroll to position [627, 0]
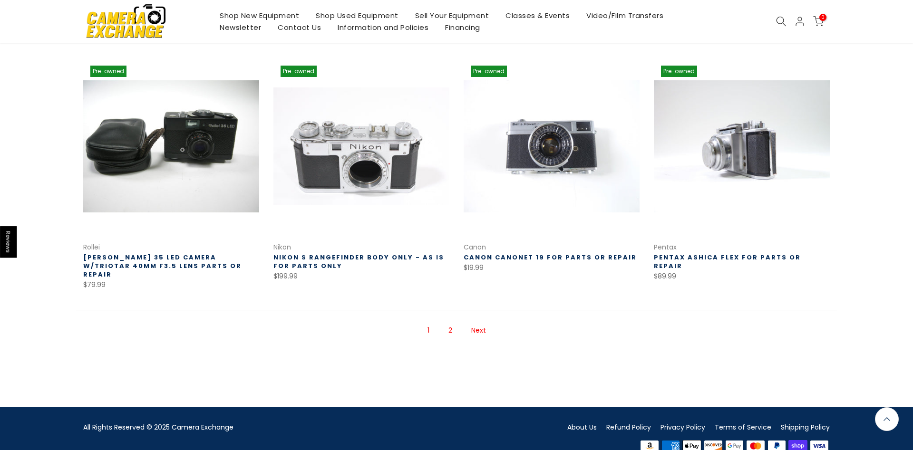
click at [478, 322] on link "Next" at bounding box center [479, 330] width 24 height 17
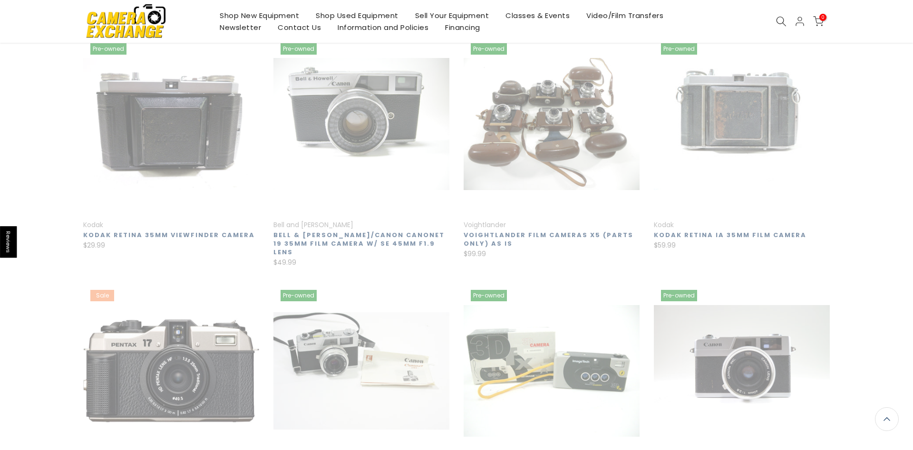
scroll to position [142, 0]
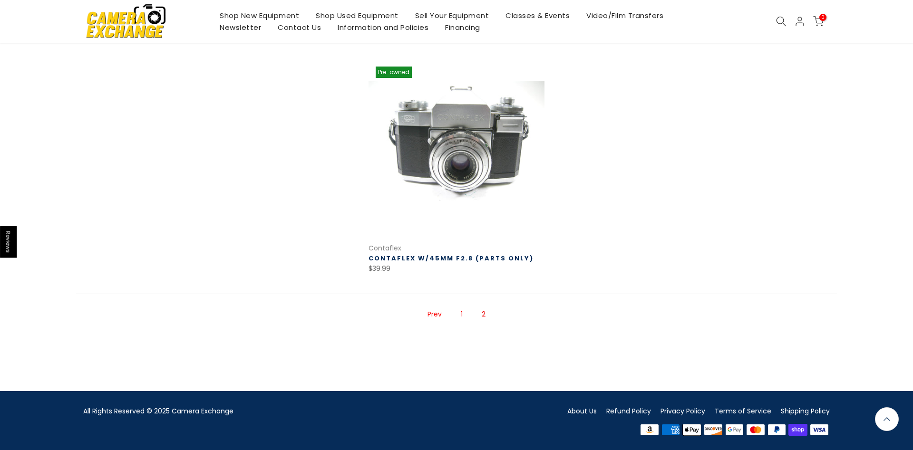
click at [463, 315] on link "1" at bounding box center [461, 314] width 11 height 17
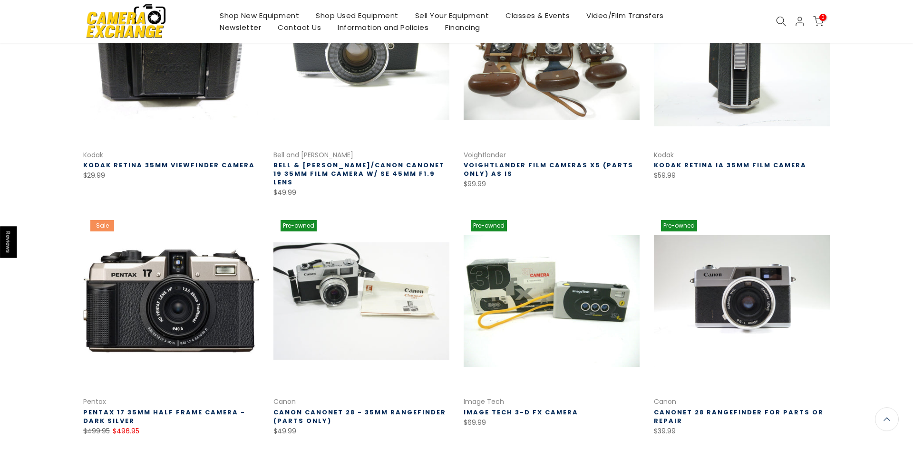
scroll to position [251, 0]
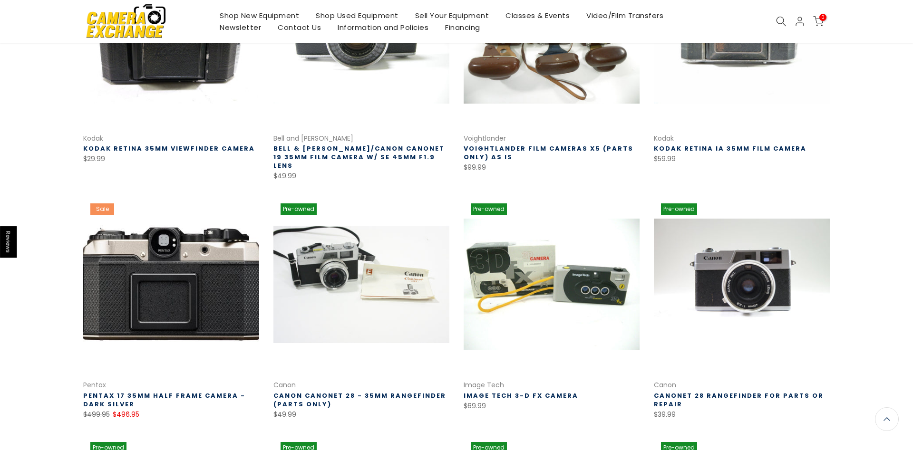
drag, startPoint x: 177, startPoint y: 284, endPoint x: 194, endPoint y: 283, distance: 16.2
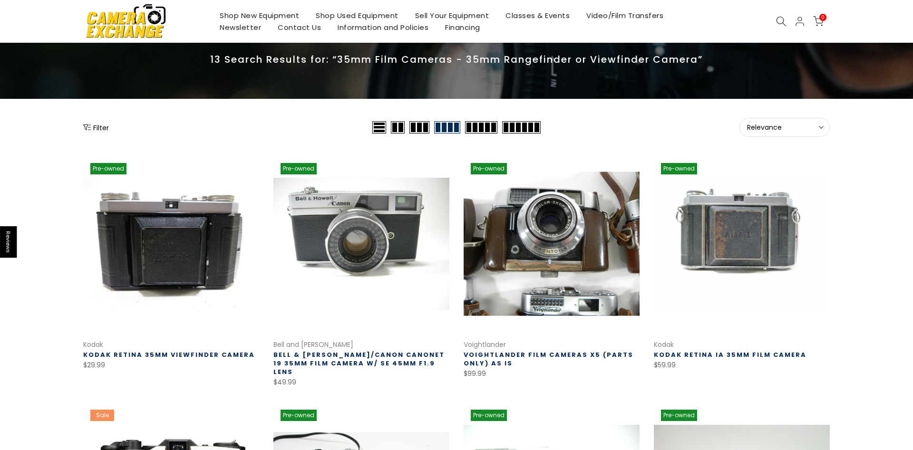
scroll to position [0, 0]
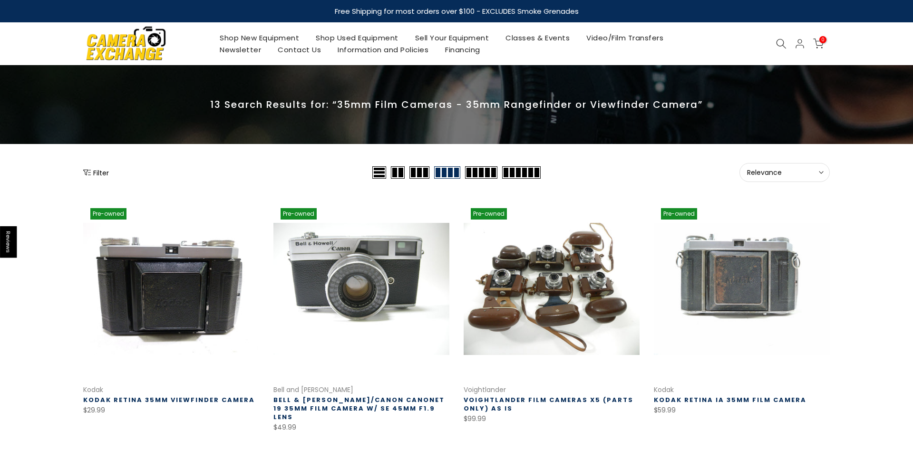
click at [781, 46] on use at bounding box center [782, 44] width 10 height 10
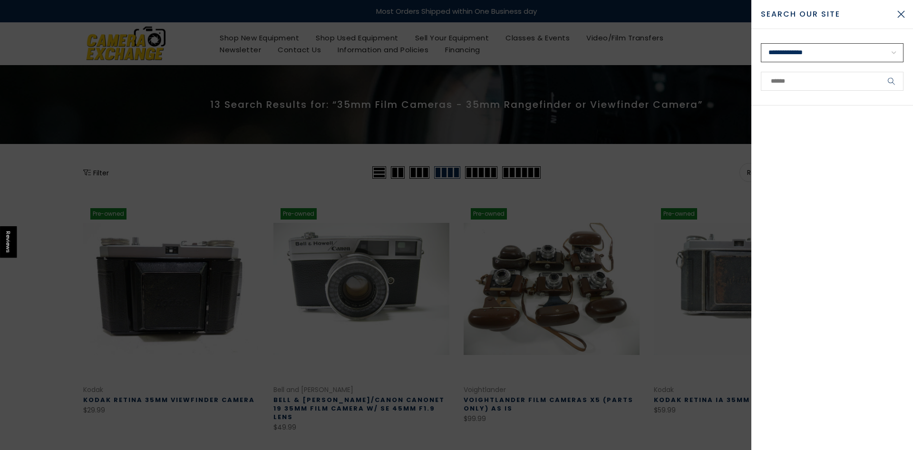
click at [761, 43] on select "**********" at bounding box center [832, 52] width 143 height 19
click option "**********" at bounding box center [0, 0] width 0 height 0
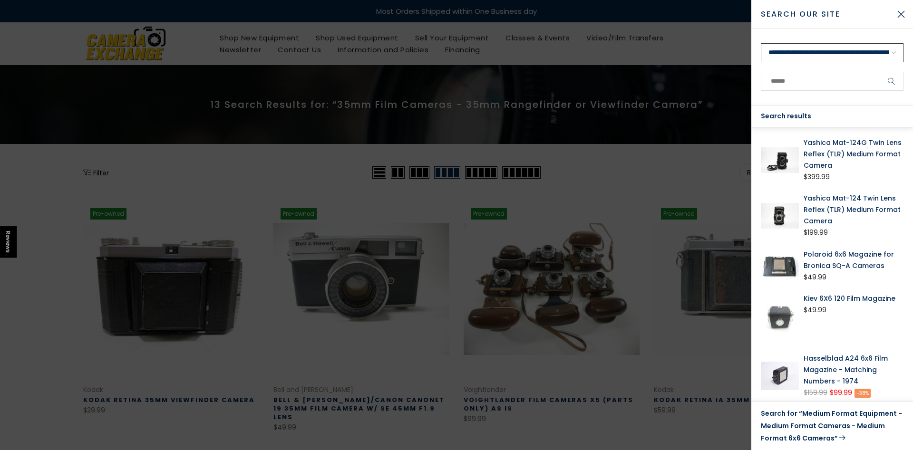
click at [761, 43] on select "**********" at bounding box center [832, 52] width 143 height 19
click option "**********" at bounding box center [0, 0] width 0 height 0
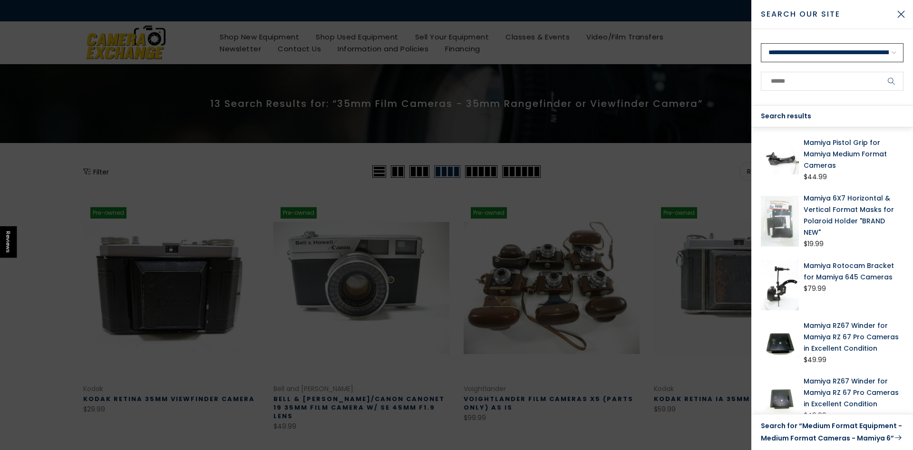
click at [761, 43] on select "**********" at bounding box center [832, 52] width 143 height 19
select select "**********"
click option "**********" at bounding box center [0, 0] width 0 height 0
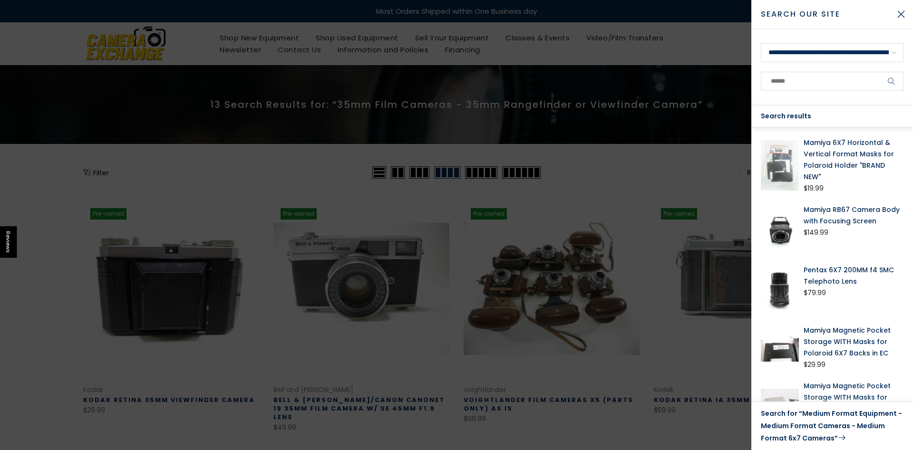
click at [808, 437] on link "Search for “Medium Format Equipment - Medium Format Cameras - Medium Format 6x7…" at bounding box center [832, 426] width 143 height 37
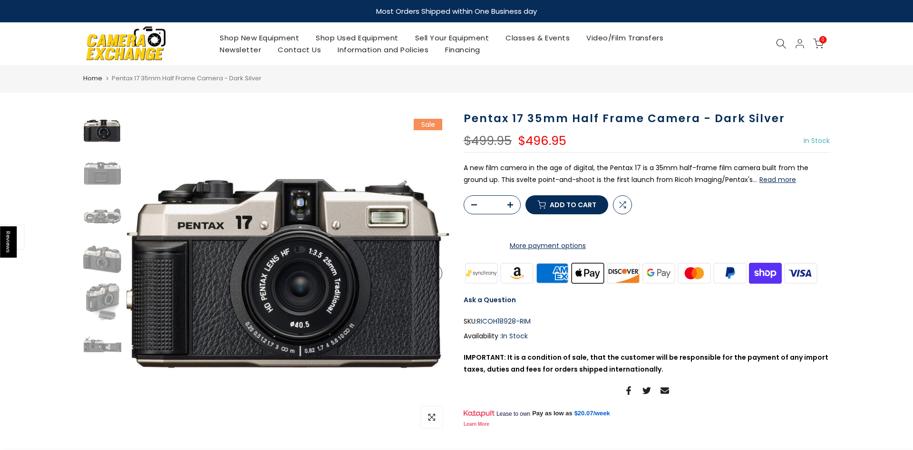
click at [760, 183] on button "Read more" at bounding box center [778, 180] width 37 height 9
click at [113, 176] on img at bounding box center [102, 174] width 38 height 38
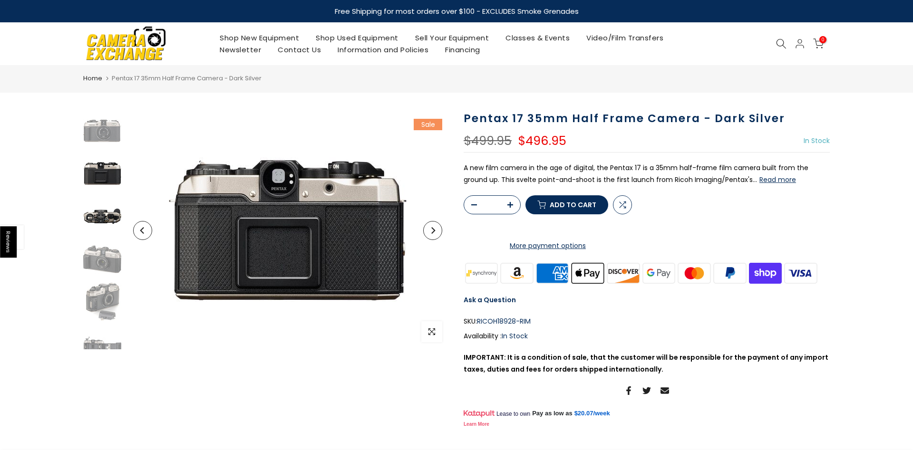
click at [107, 219] on img at bounding box center [102, 216] width 38 height 38
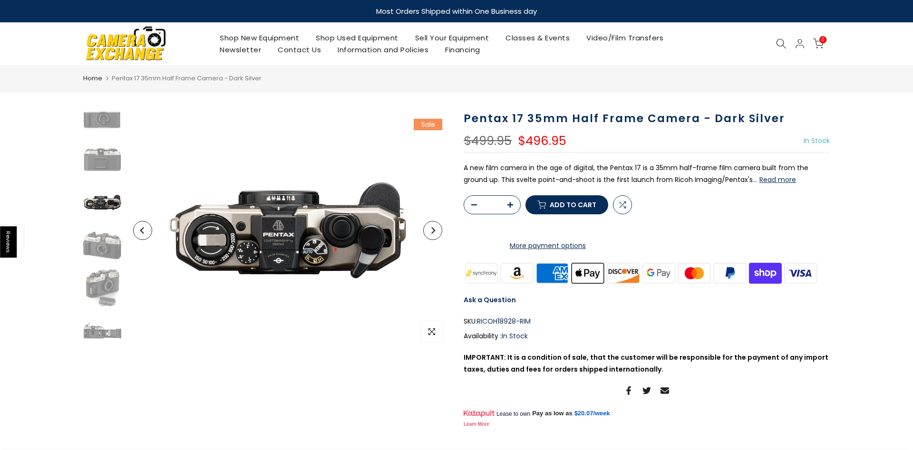
scroll to position [14, 0]
click at [100, 250] on img at bounding box center [102, 245] width 38 height 38
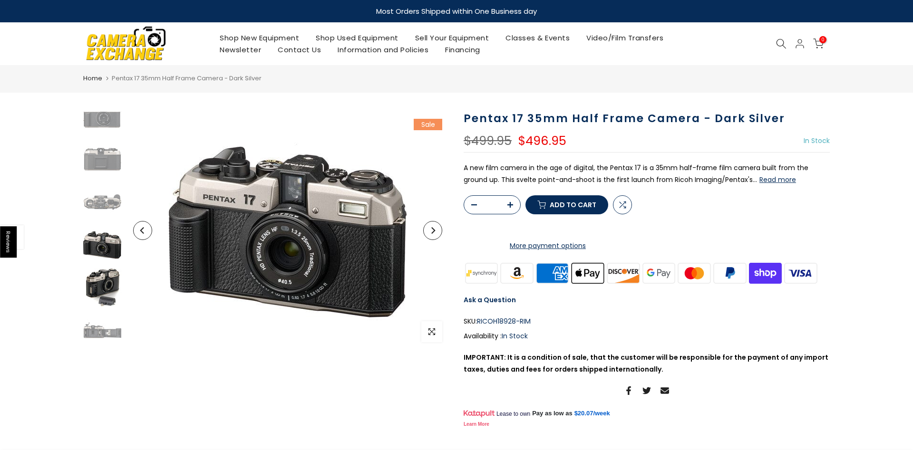
click at [104, 275] on img at bounding box center [102, 288] width 38 height 38
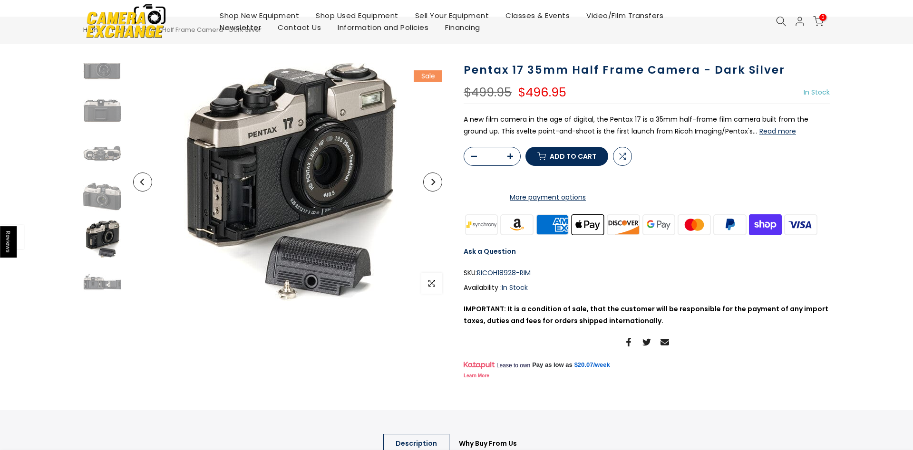
scroll to position [49, 0]
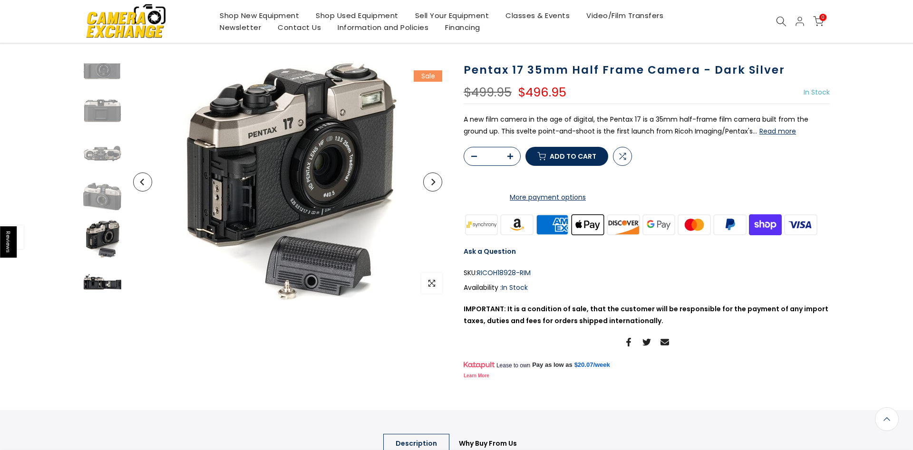
click at [106, 279] on img at bounding box center [102, 282] width 38 height 38
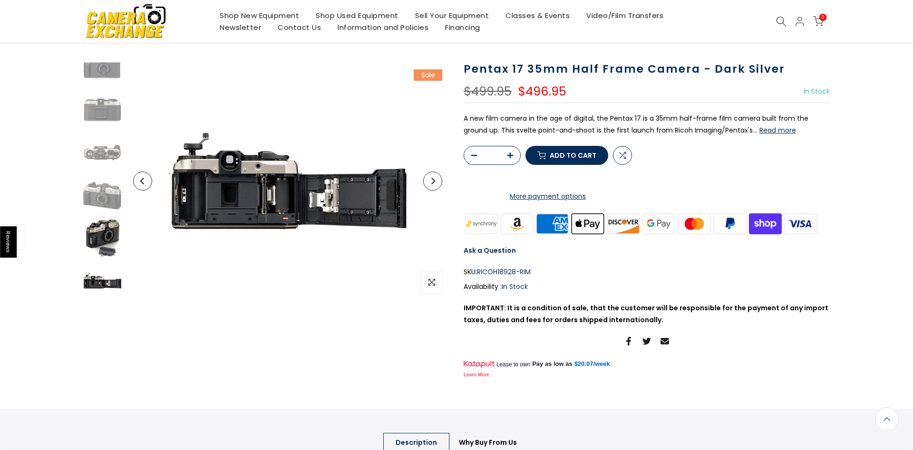
click at [107, 254] on img at bounding box center [102, 238] width 38 height 38
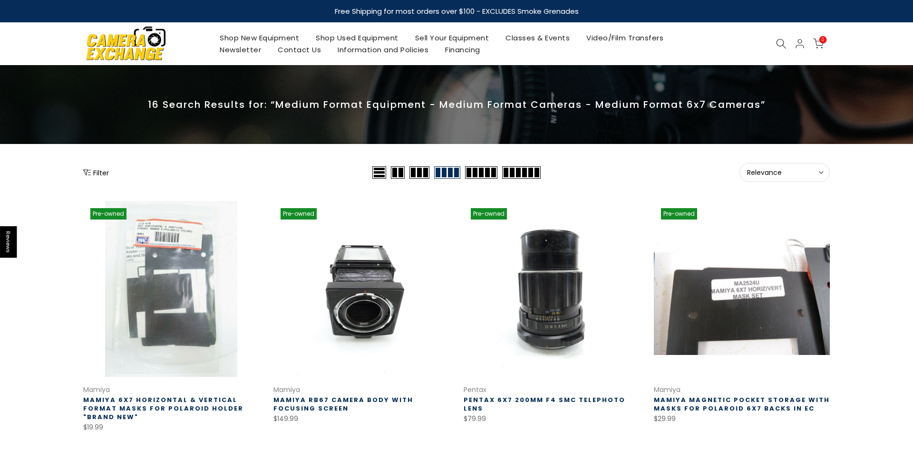
click at [753, 175] on span "Relevance" at bounding box center [784, 172] width 75 height 9
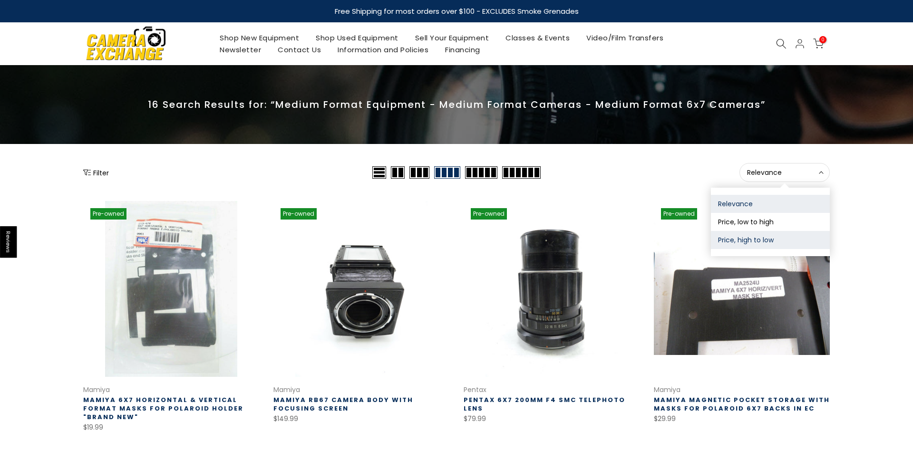
click at [750, 241] on button "Price, high to low" at bounding box center [770, 240] width 119 height 18
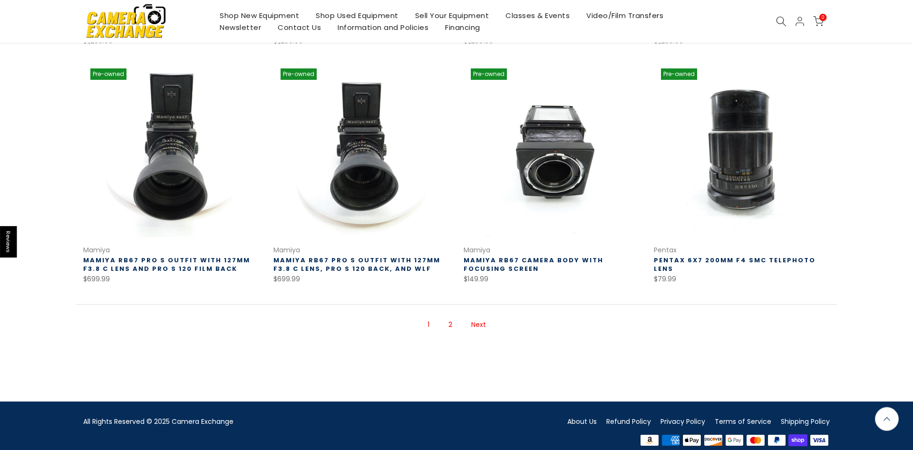
scroll to position [627, 0]
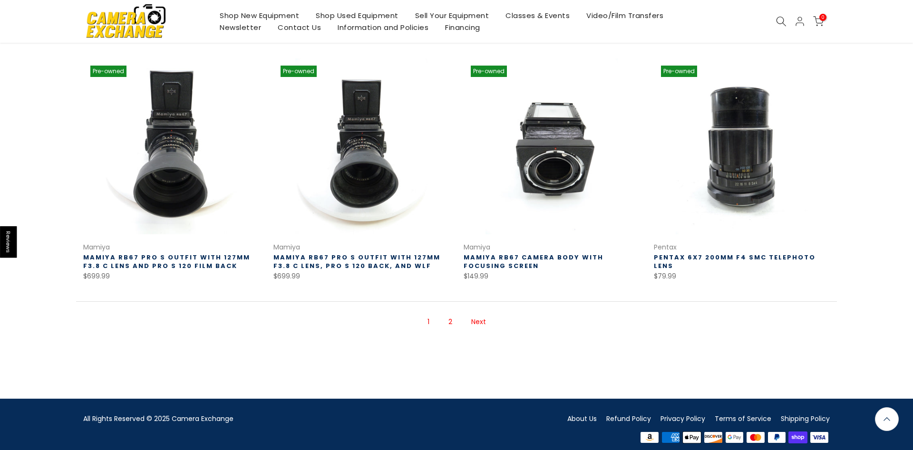
click at [484, 314] on link "Next" at bounding box center [479, 322] width 24 height 17
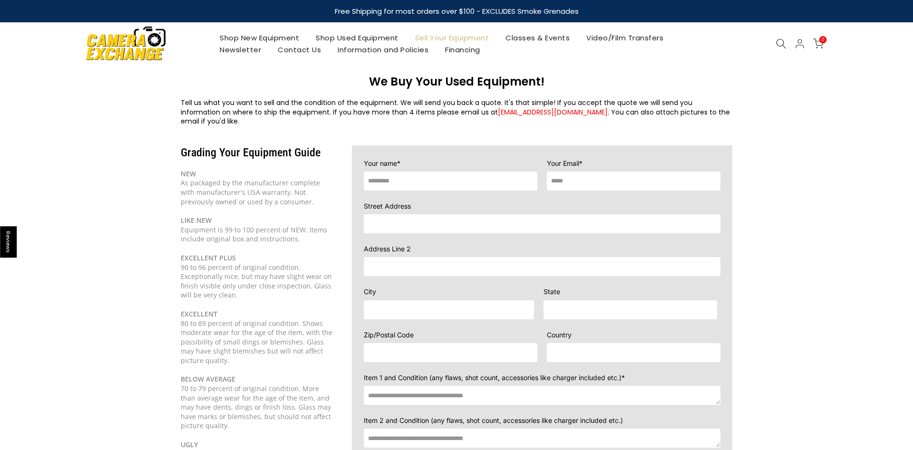
click at [359, 39] on link "Shop Used Equipment" at bounding box center [357, 38] width 99 height 12
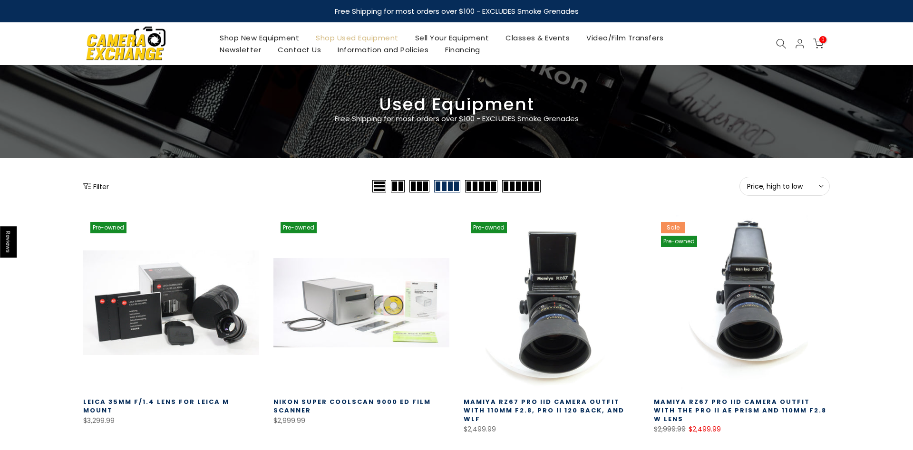
click at [789, 45] on div at bounding box center [781, 44] width 18 height 10
click at [781, 44] on icon at bounding box center [781, 44] width 10 height 10
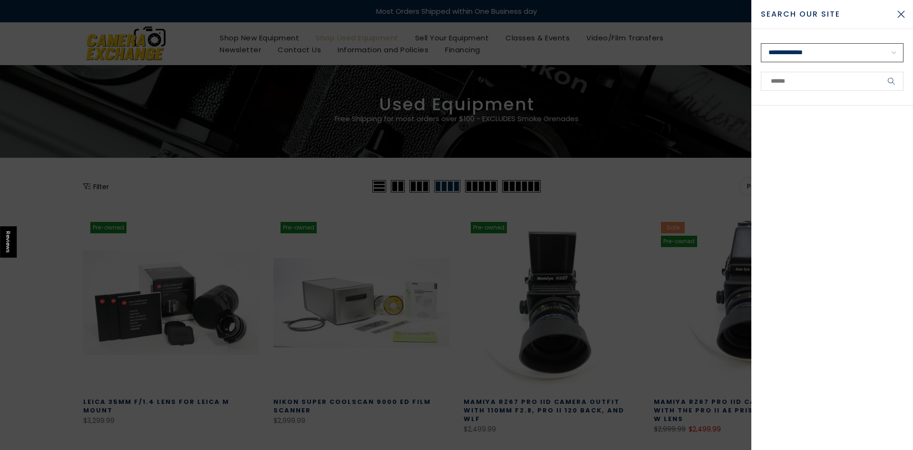
click at [761, 43] on select "**********" at bounding box center [832, 52] width 143 height 19
select select "**********"
click option "**********" at bounding box center [0, 0] width 0 height 0
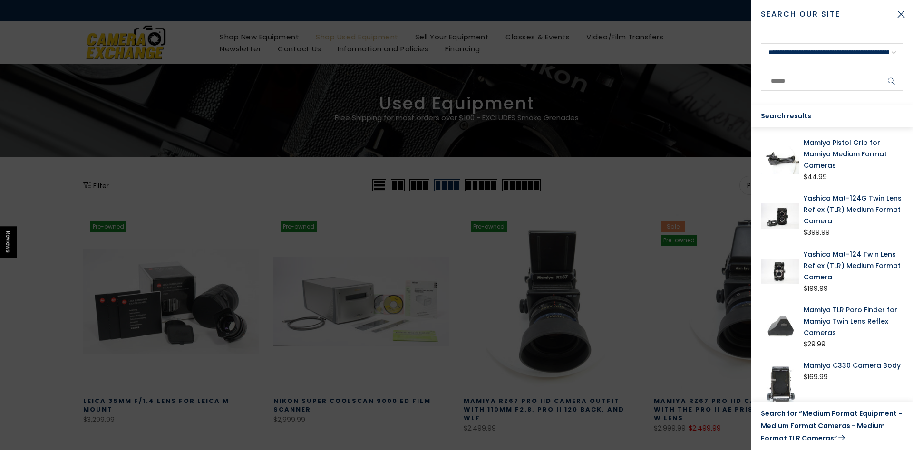
click at [791, 429] on link "Search for “Medium Format Equipment - Medium Format Cameras - Medium Format TLR…" at bounding box center [832, 426] width 143 height 37
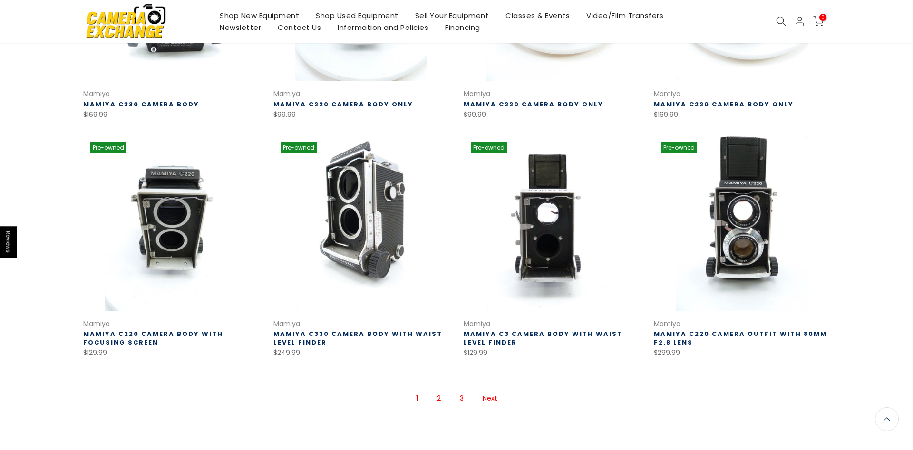
scroll to position [533, 0]
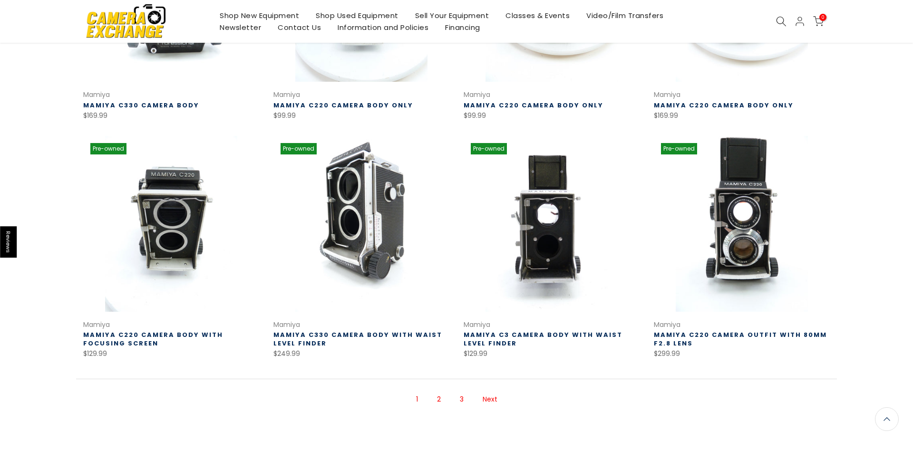
click at [491, 400] on link "Next" at bounding box center [490, 399] width 24 height 17
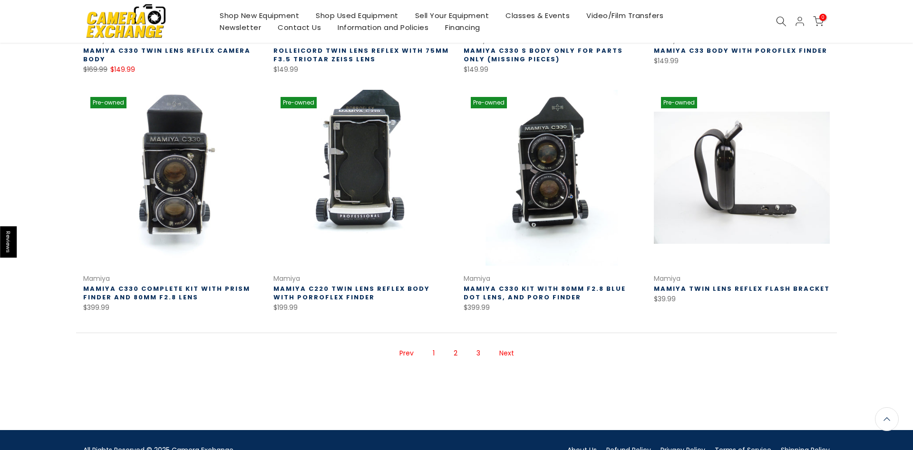
scroll to position [590, 0]
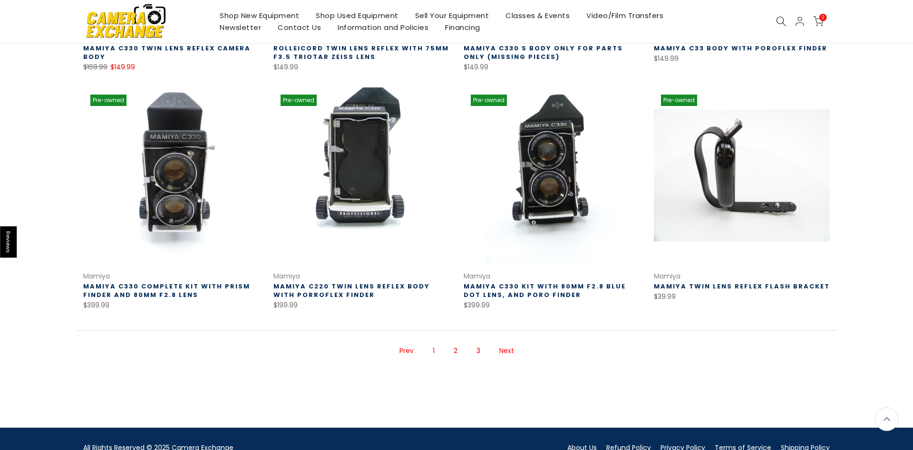
click at [505, 352] on link "Next" at bounding box center [507, 351] width 24 height 17
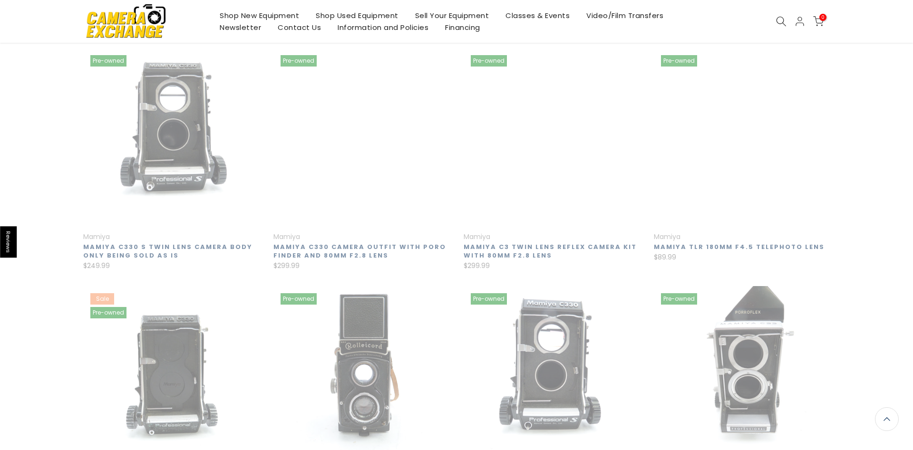
scroll to position [135, 0]
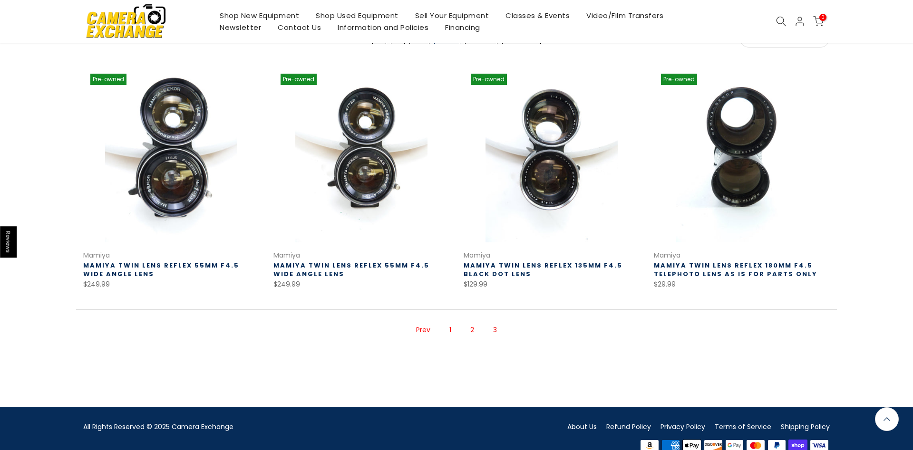
click at [423, 332] on link "Prev" at bounding box center [423, 330] width 24 height 17
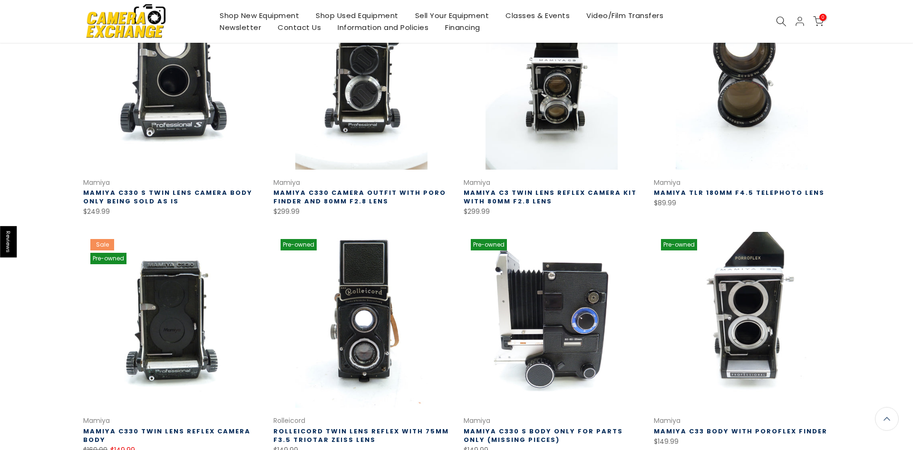
scroll to position [94, 0]
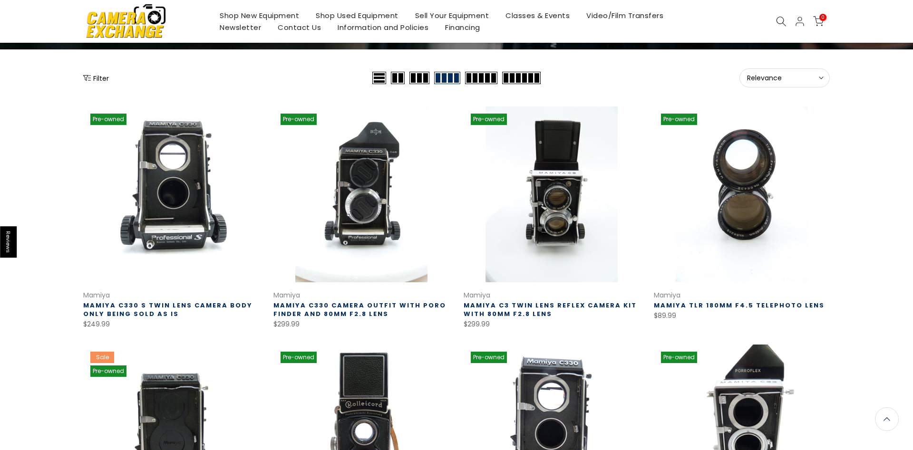
click at [785, 21] on icon at bounding box center [781, 21] width 10 height 10
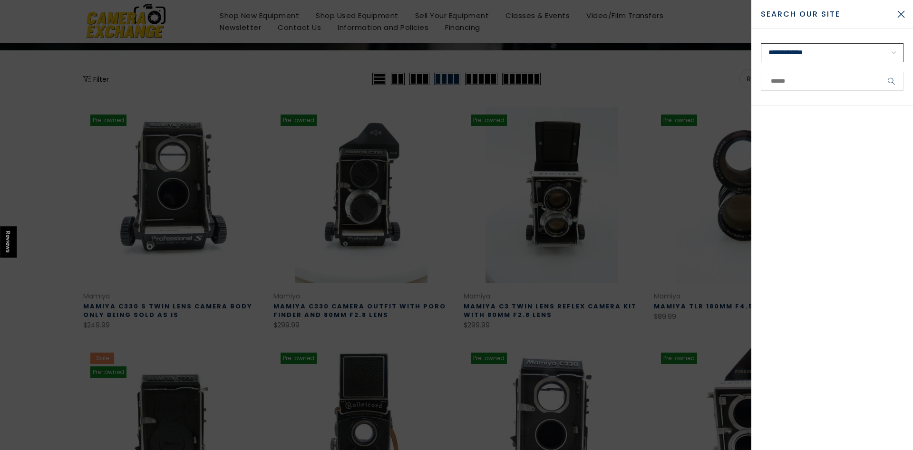
click at [761, 43] on select "**********" at bounding box center [832, 52] width 143 height 19
select select "**********"
click option "**********" at bounding box center [0, 0] width 0 height 0
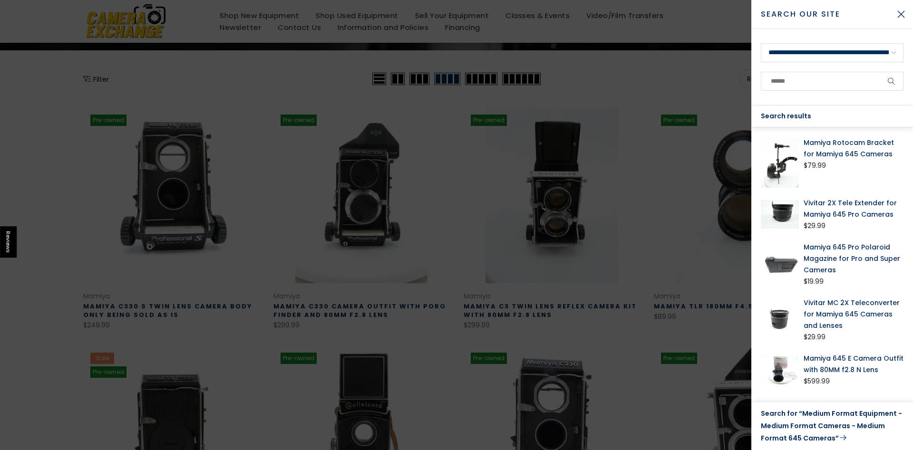
click at [814, 428] on link "Search for “Medium Format Equipment - Medium Format Cameras - Medium Format 645…" at bounding box center [832, 426] width 143 height 37
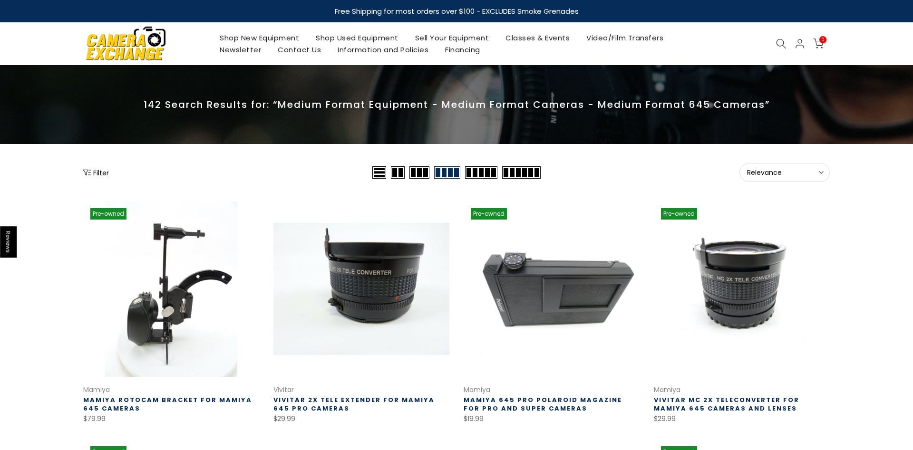
click at [753, 174] on span "Relevance" at bounding box center [784, 172] width 75 height 9
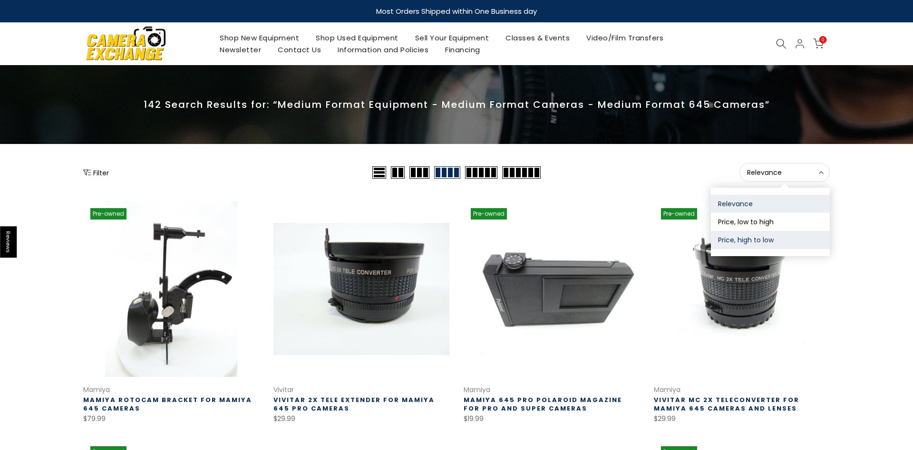
click at [758, 238] on button "Price, high to low" at bounding box center [770, 240] width 119 height 18
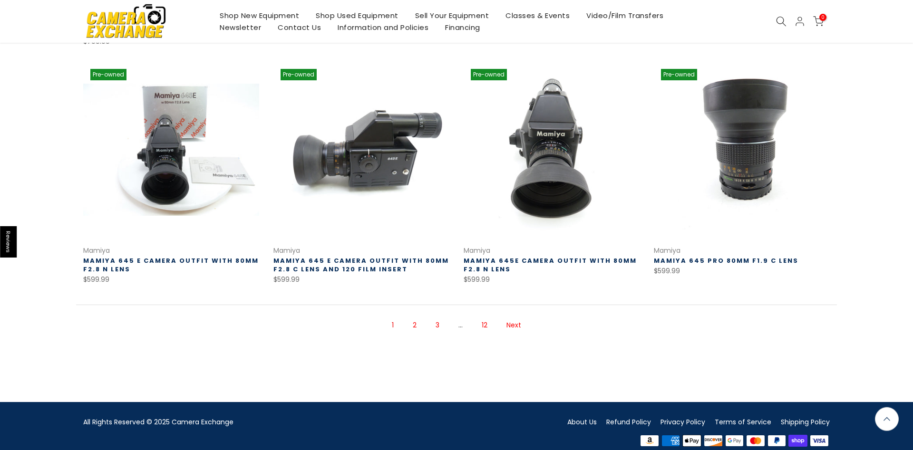
scroll to position [636, 0]
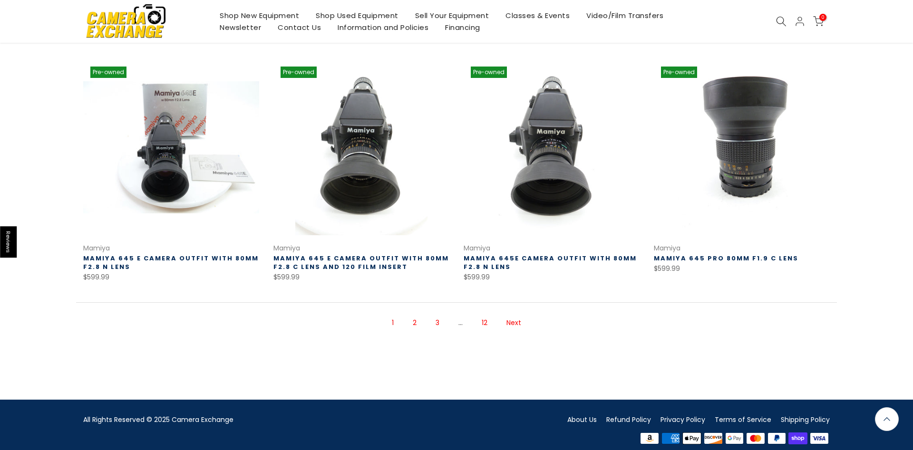
click at [512, 315] on link "Next" at bounding box center [514, 323] width 24 height 17
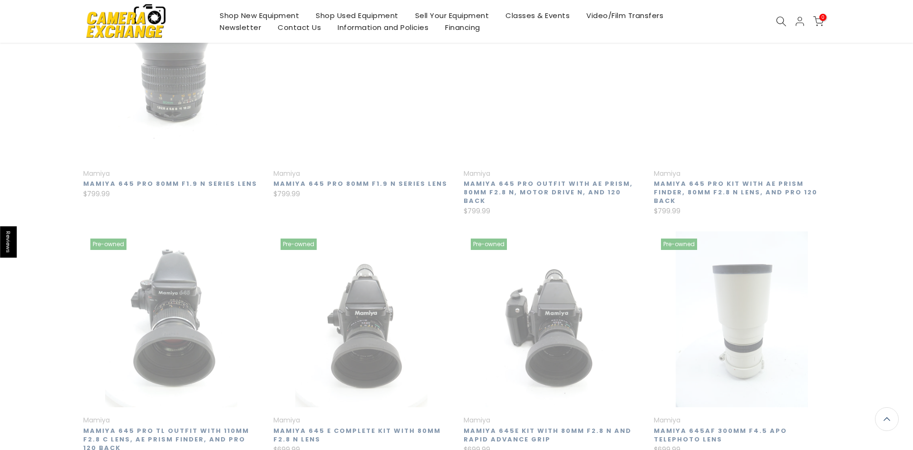
scroll to position [154, 0]
